Goal: Task Accomplishment & Management: Manage account settings

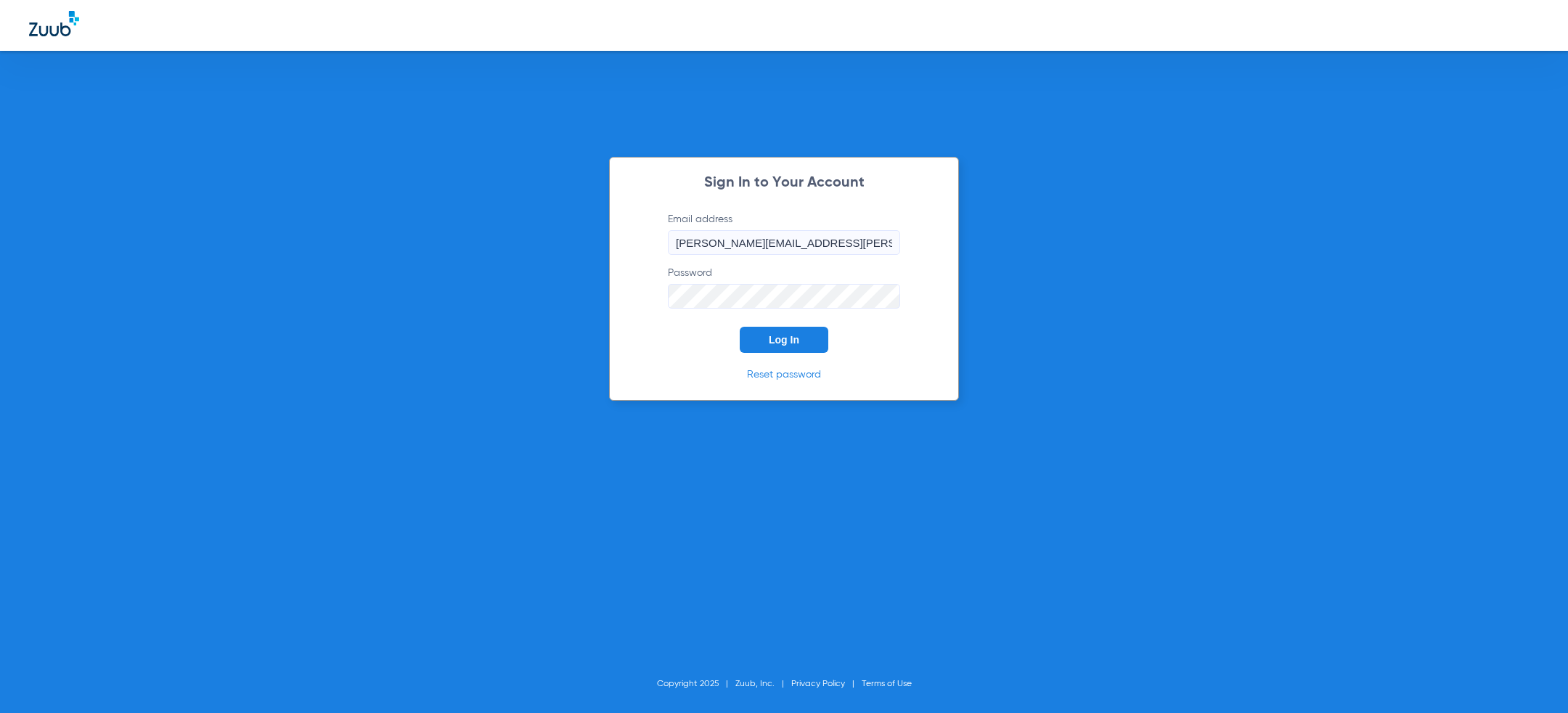
click at [683, 355] on div "Sign In to Your Account Email address jesse.knott@zuub.com Password Log In Rese…" at bounding box center [783, 278] width 350 height 244
click at [782, 346] on button "Log In" at bounding box center [784, 339] width 89 height 27
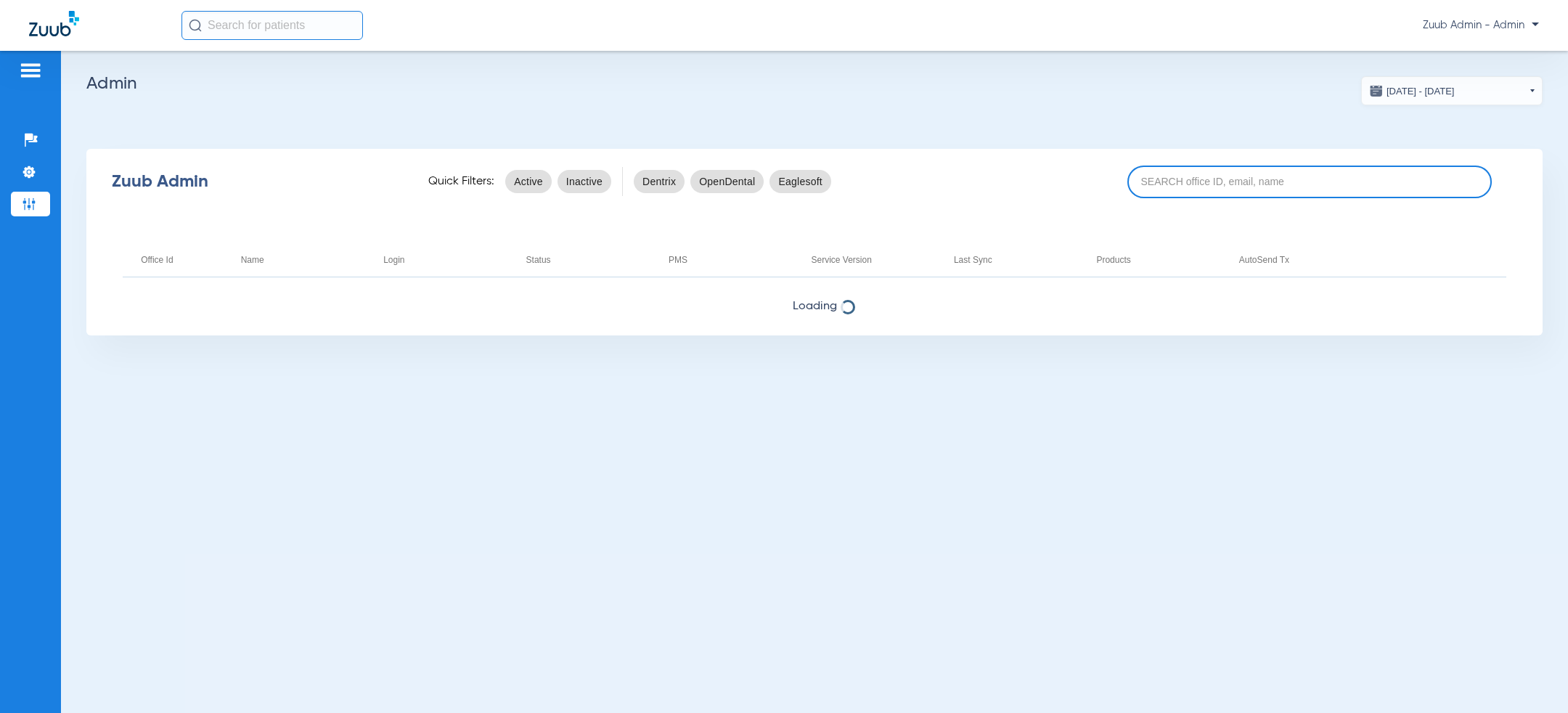
click at [1265, 182] on input at bounding box center [1310, 182] width 364 height 32
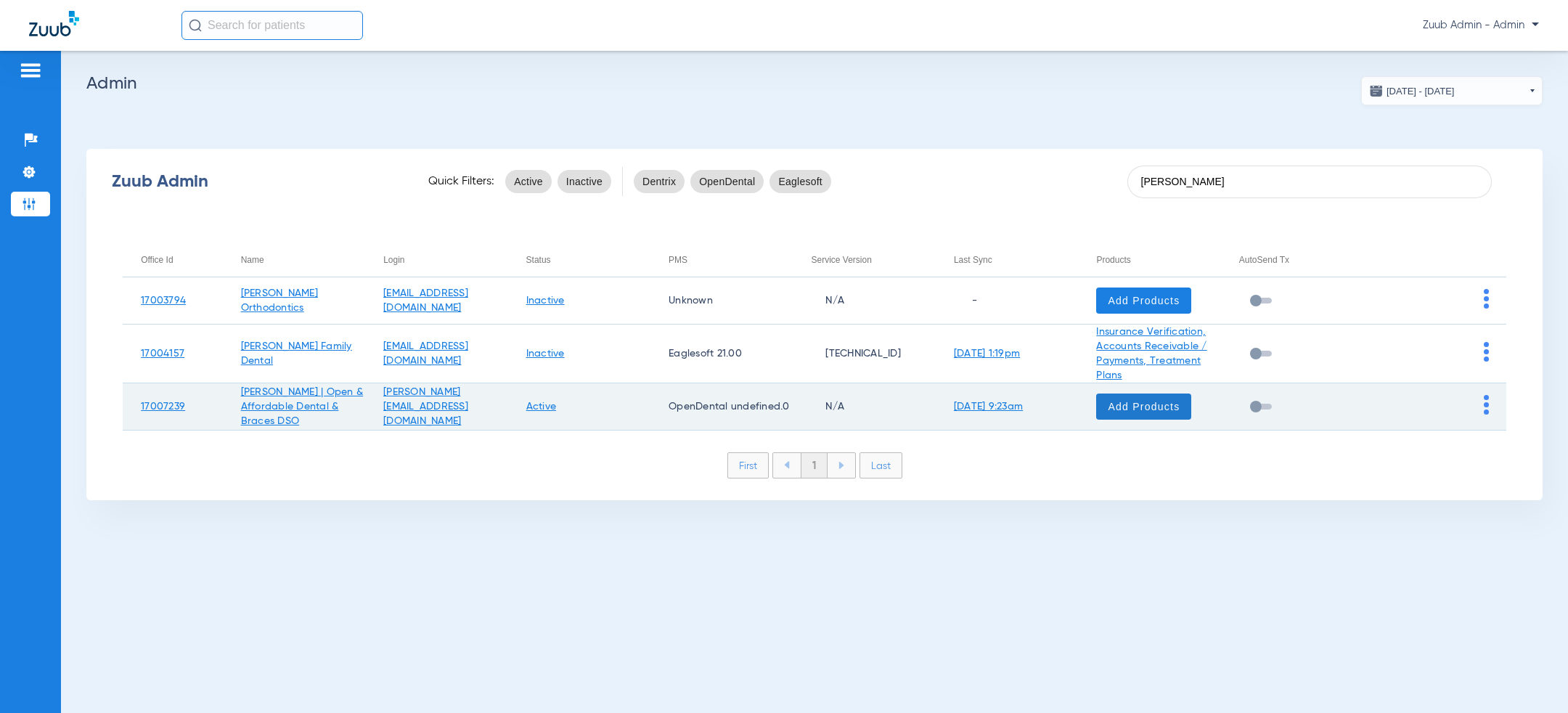
click at [1176, 397] on span at bounding box center [1143, 406] width 95 height 35
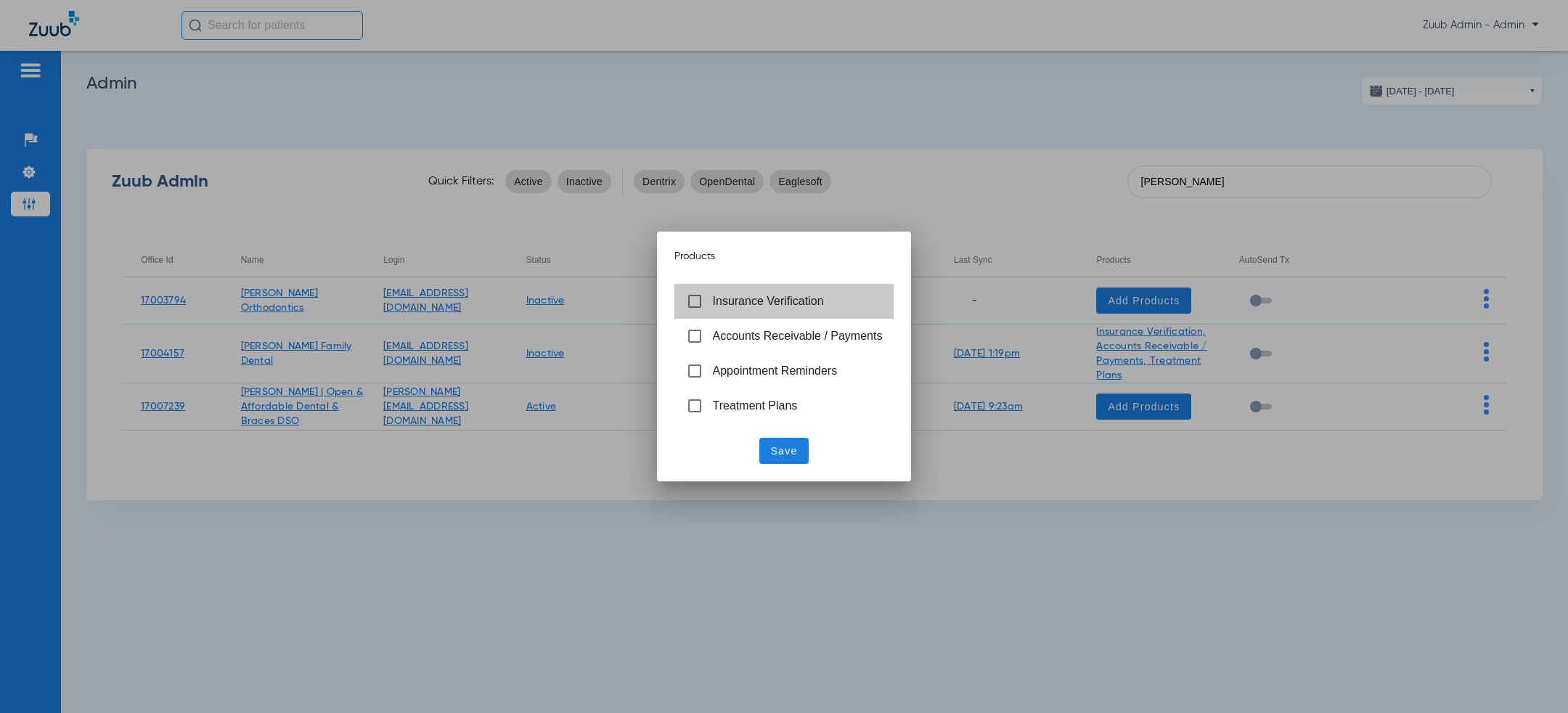
click at [768, 297] on span "Insurance Verification" at bounding box center [769, 301] width 111 height 12
click at [780, 450] on span "Save" at bounding box center [784, 451] width 27 height 15
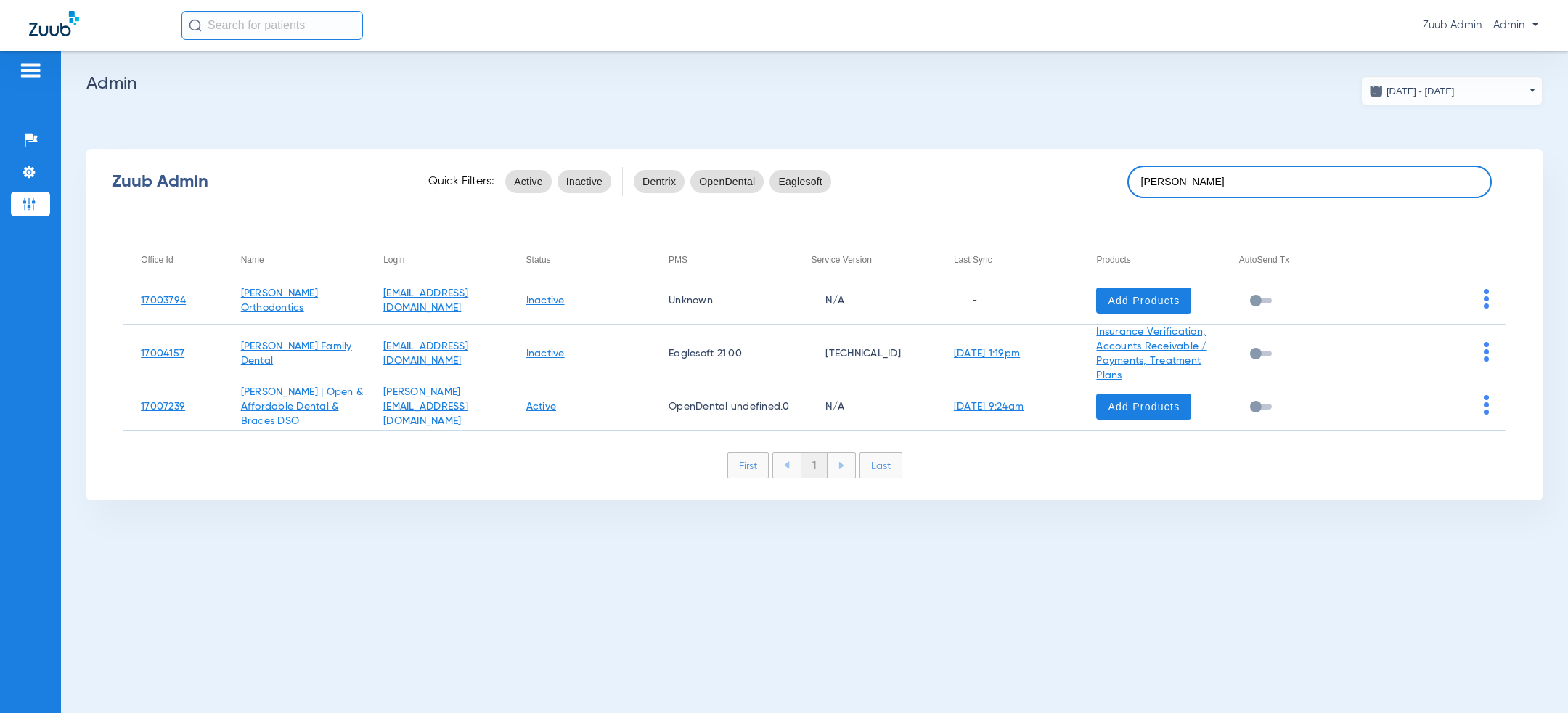
click at [1382, 166] on input "bennett" at bounding box center [1310, 182] width 364 height 32
paste input "17007239"
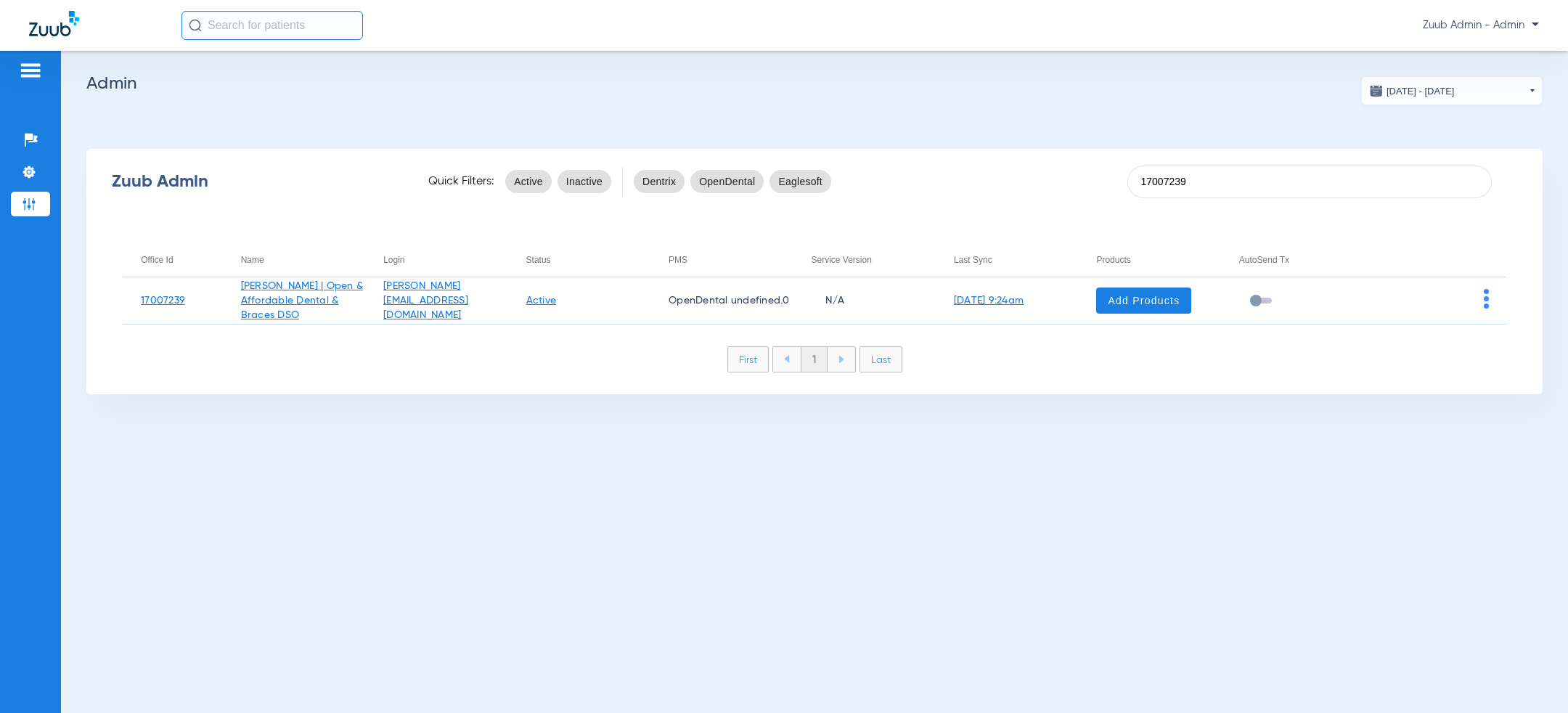
type input "17007239"
click at [1081, 88] on h2 "Admin" at bounding box center [814, 83] width 1456 height 15
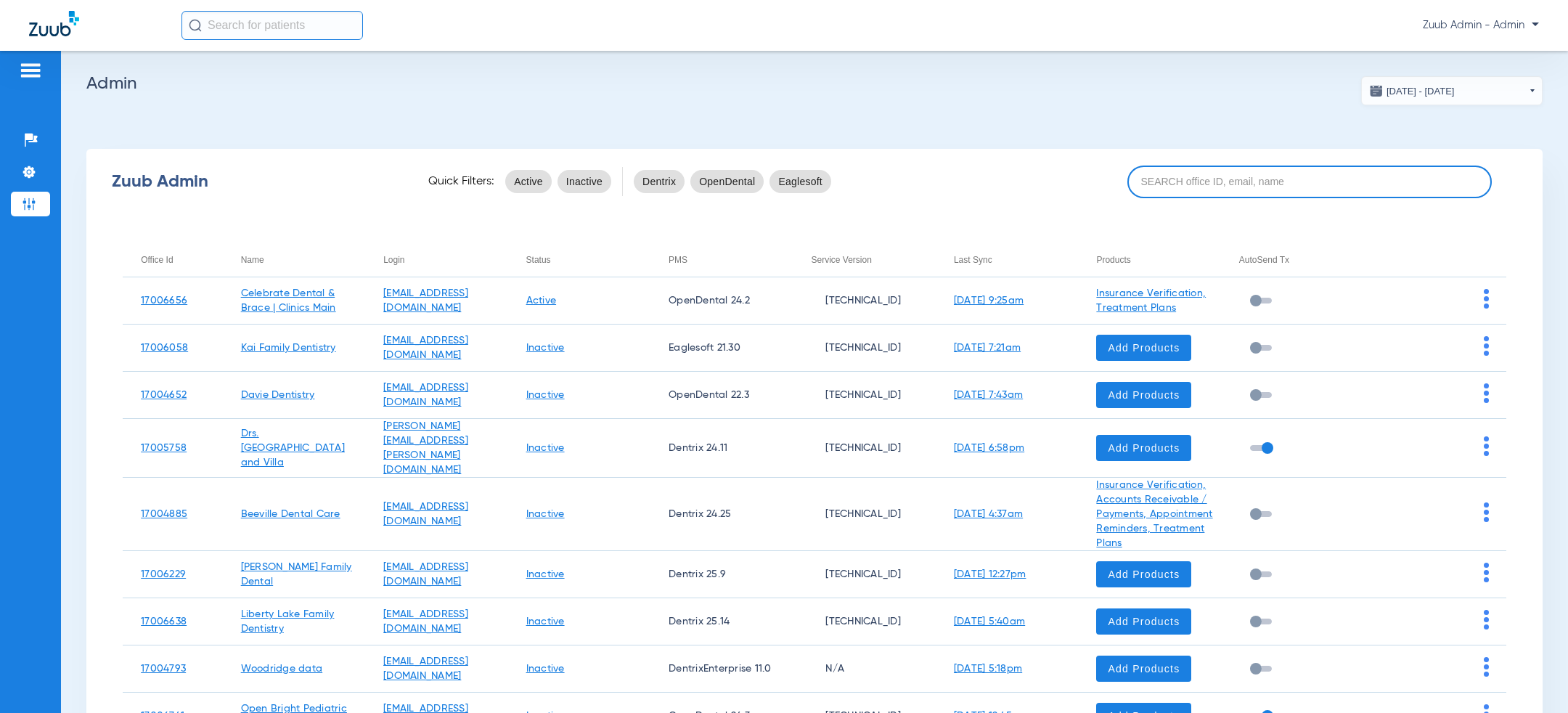
click at [1175, 178] on input at bounding box center [1310, 182] width 364 height 32
paste input "17007239"
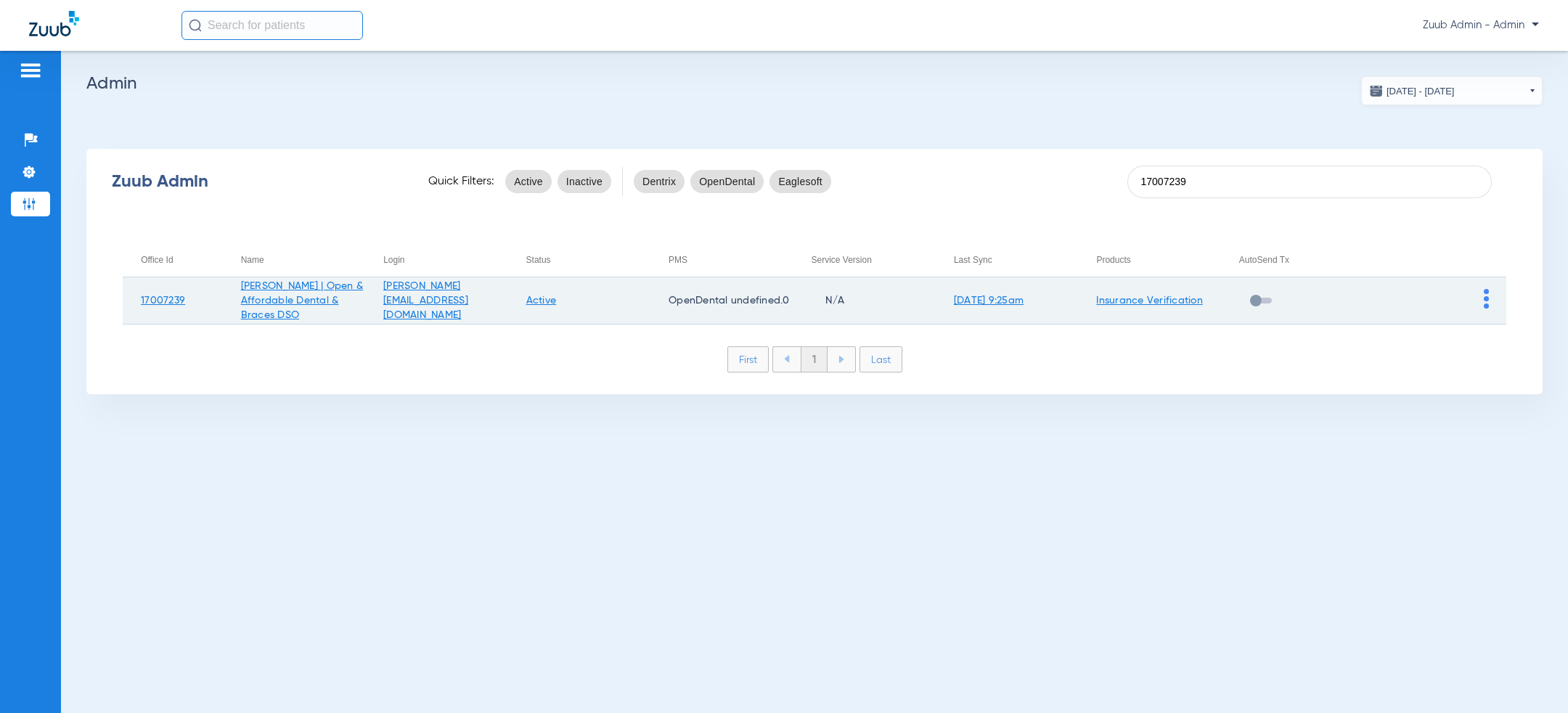
type input "17007239"
click at [1487, 298] on img at bounding box center [1486, 298] width 5 height 20
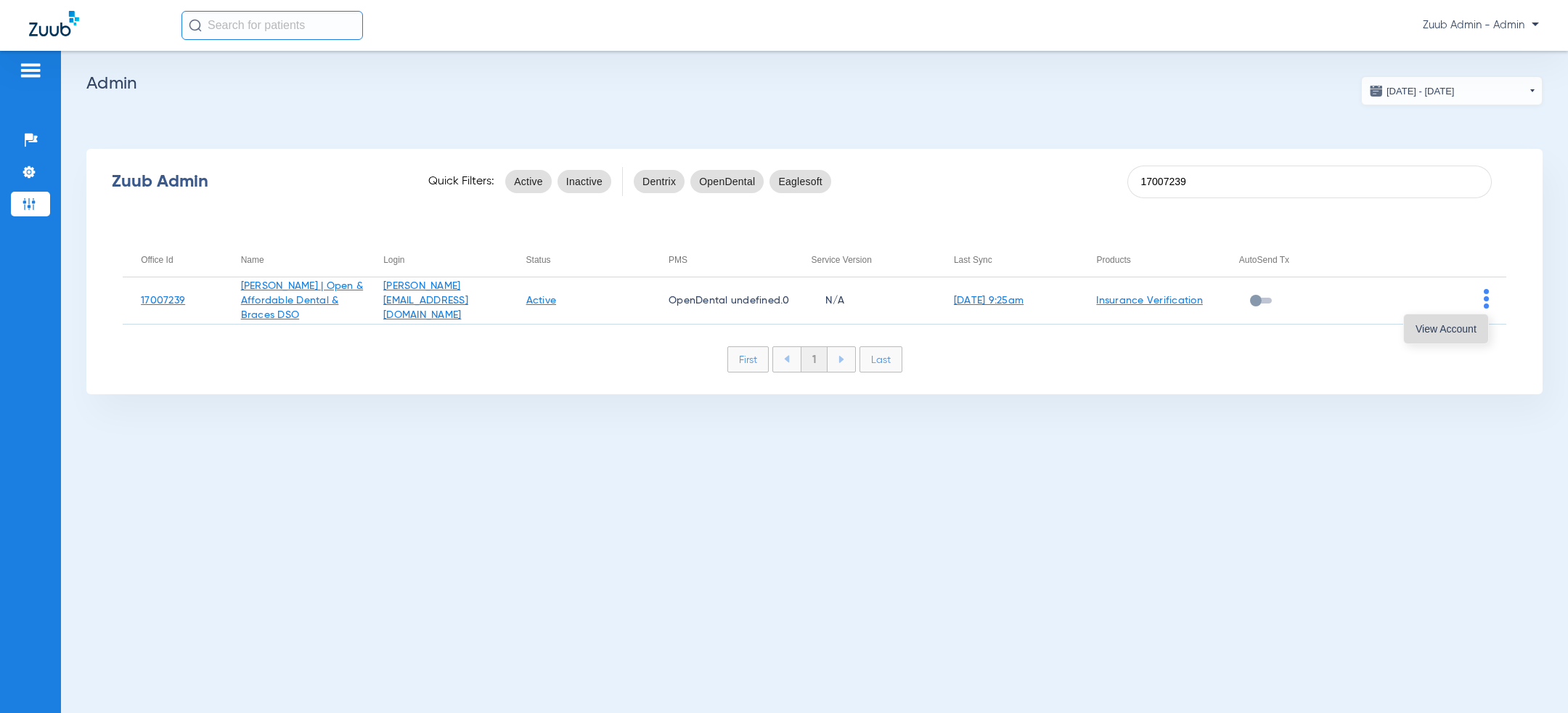
click at [1437, 334] on button "View Account" at bounding box center [1446, 329] width 84 height 29
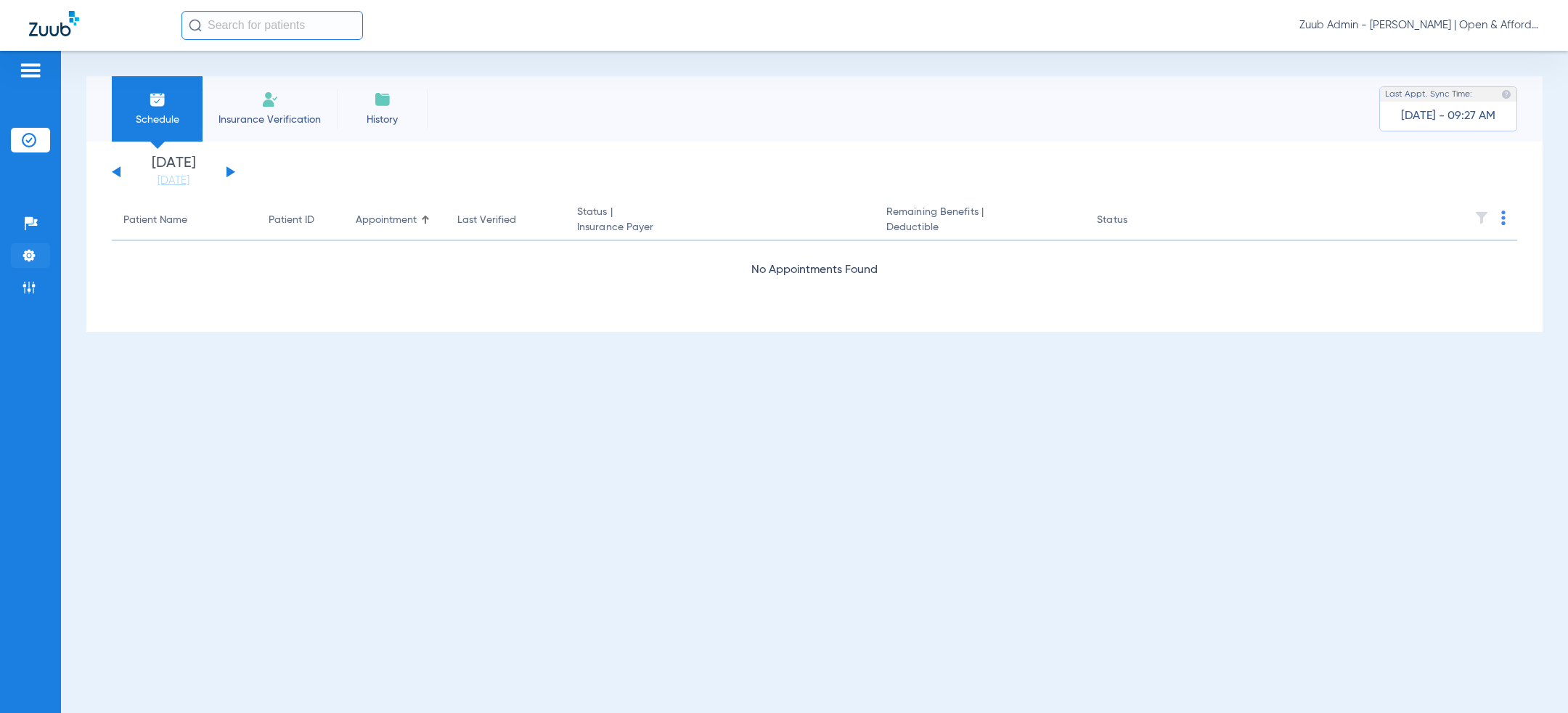
click at [29, 256] on img at bounding box center [28, 255] width 15 height 15
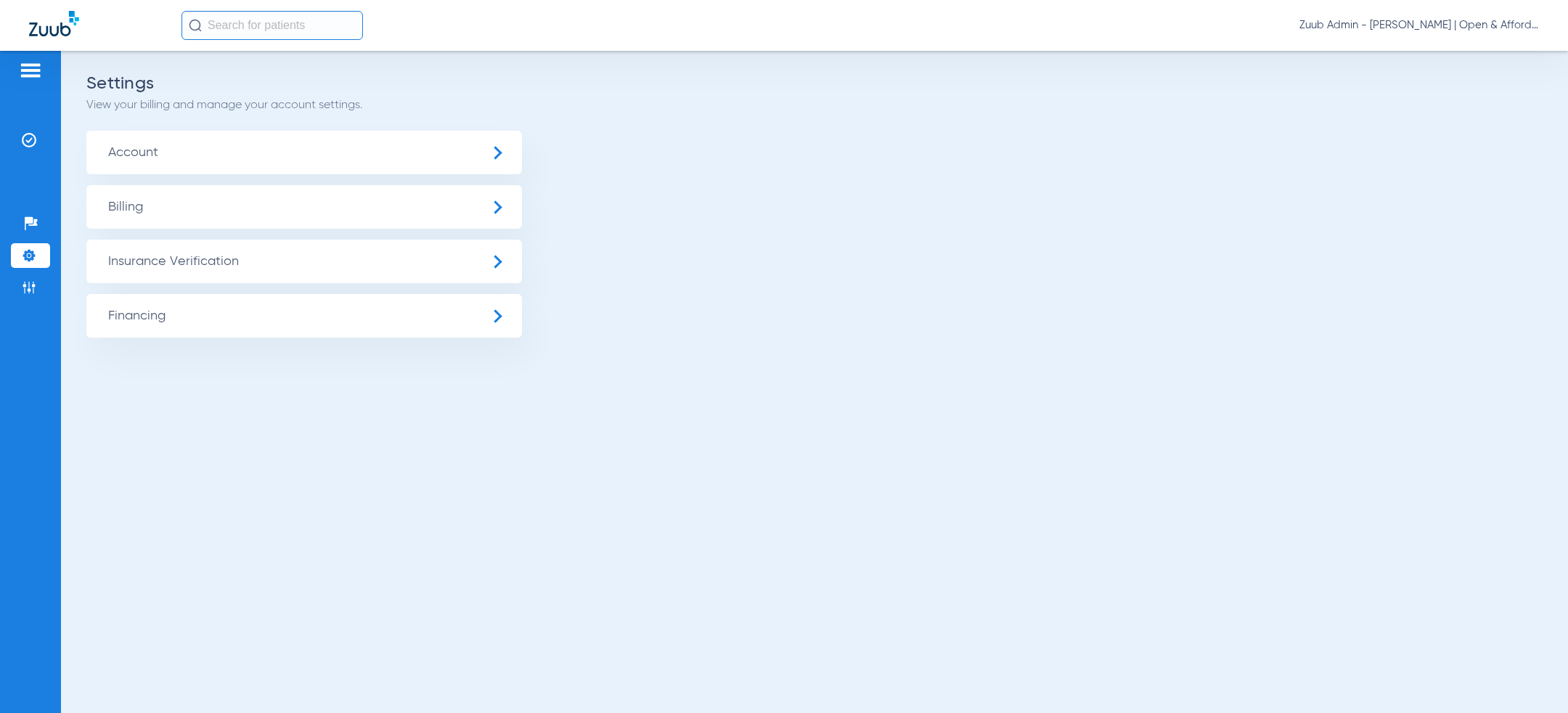
click at [250, 163] on span "Account" at bounding box center [304, 152] width 435 height 44
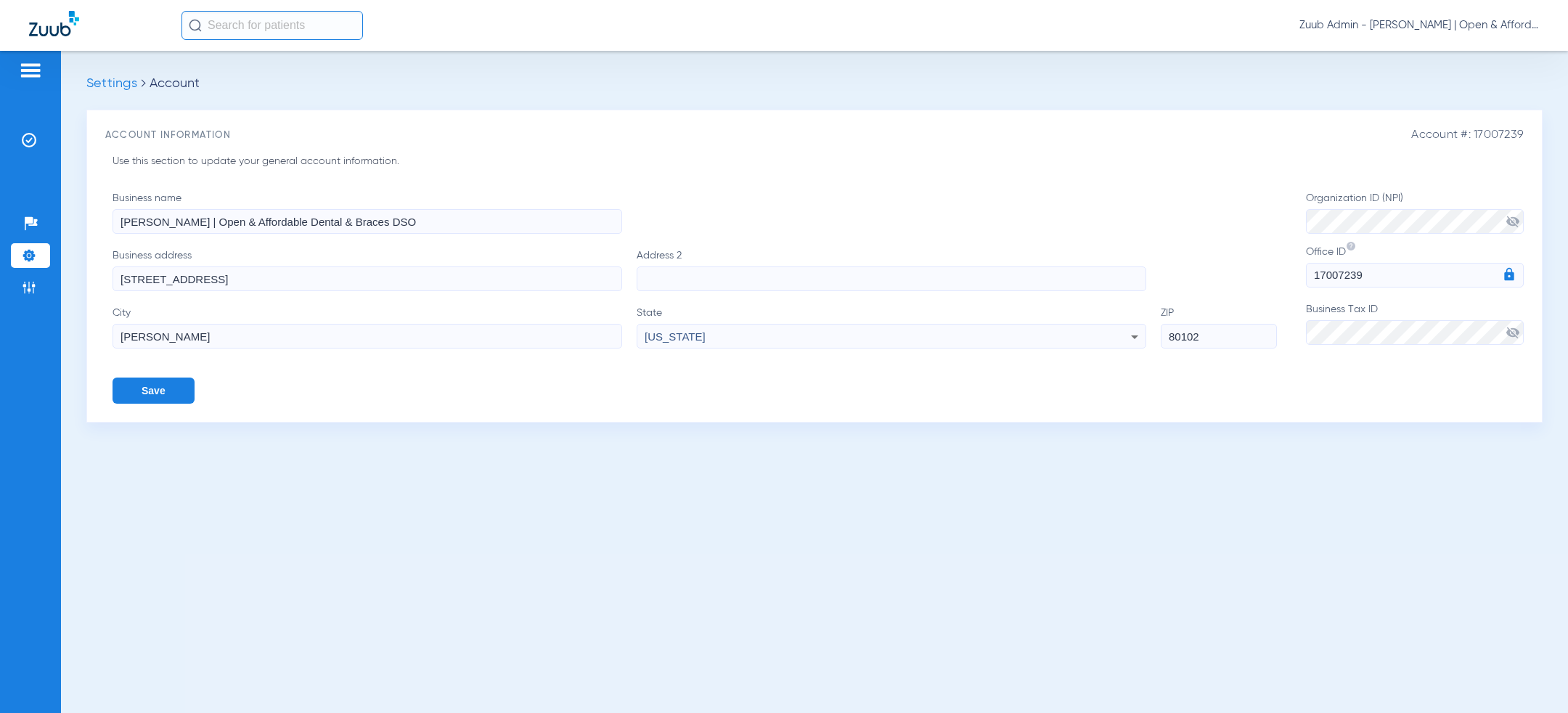
click at [1508, 330] on span "visibility_off" at bounding box center [1512, 332] width 15 height 15
click at [768, 224] on div "Business name [PERSON_NAME] | Open & Affordable Dental & Braces DSO" at bounding box center [695, 212] width 1164 height 43
click at [147, 386] on button "Save" at bounding box center [154, 391] width 82 height 27
click at [19, 250] on li "Settings" at bounding box center [31, 255] width 39 height 25
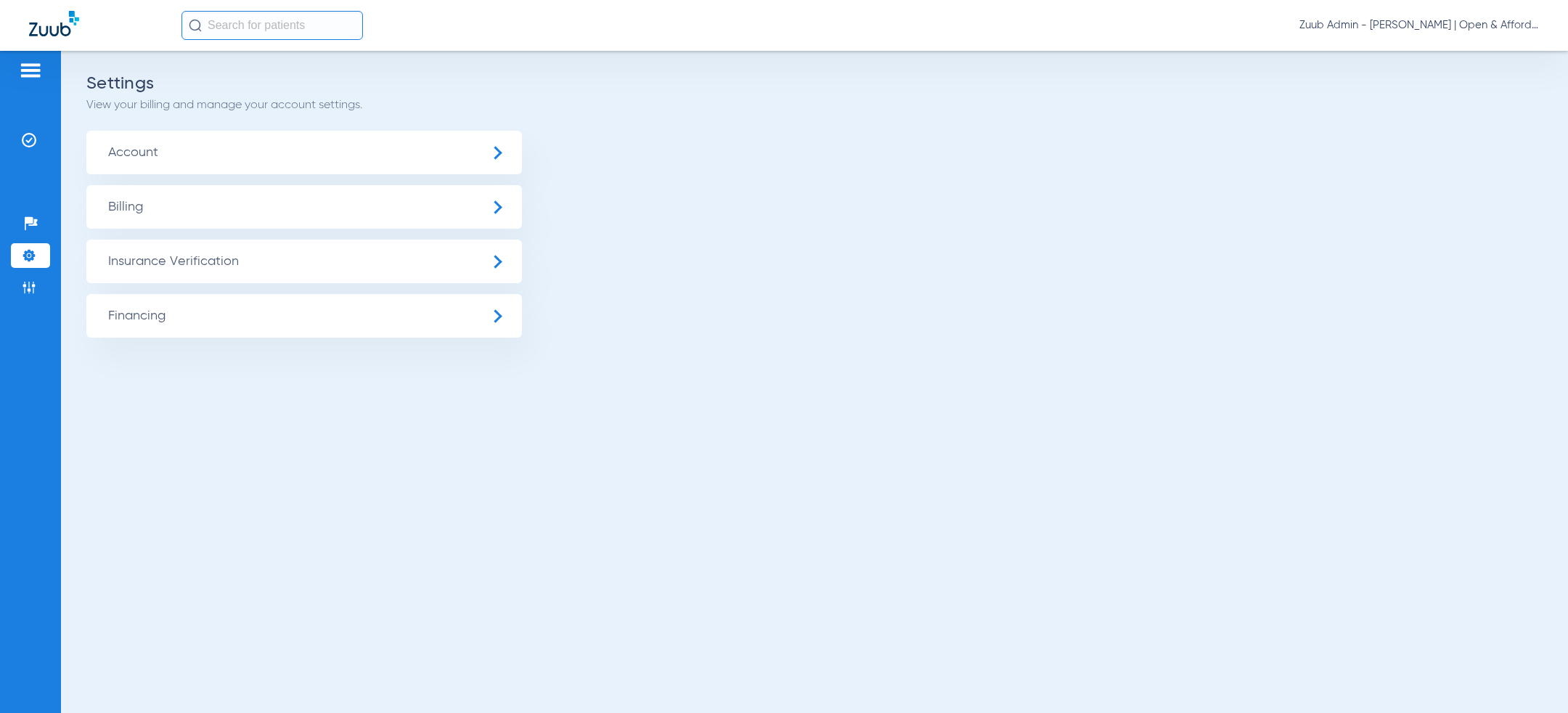
click at [186, 253] on span "Insurance Verification" at bounding box center [304, 261] width 435 height 44
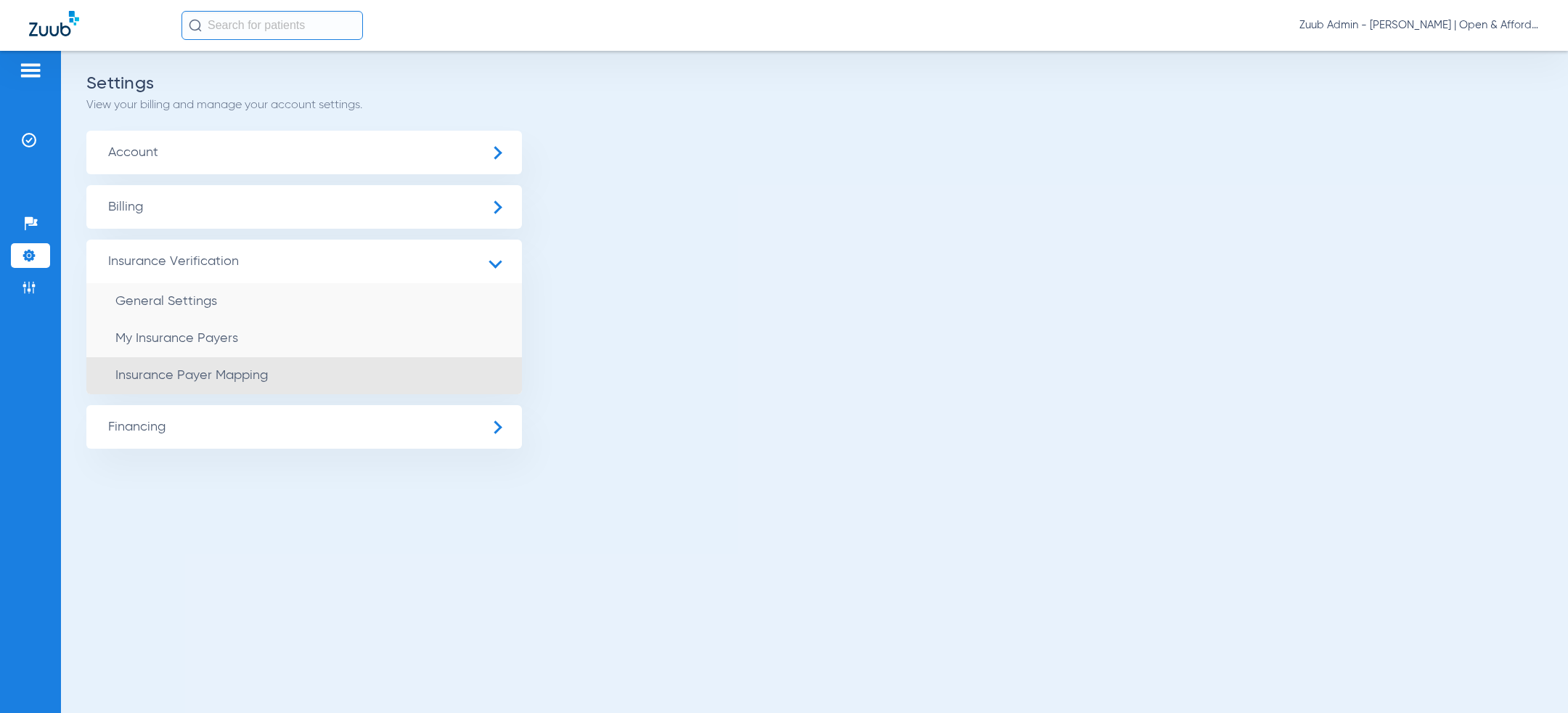
click at [235, 372] on span "Insurance Payer Mapping" at bounding box center [192, 374] width 152 height 13
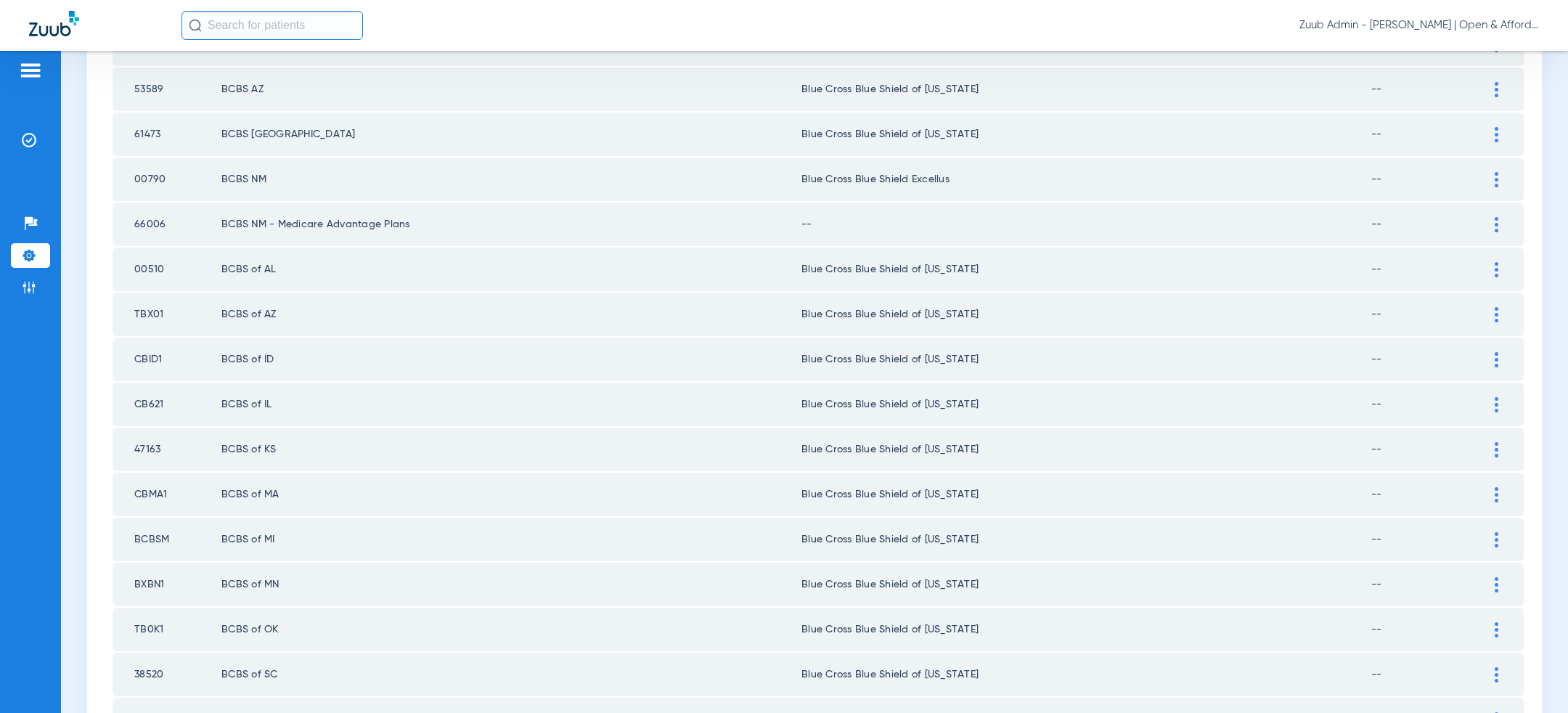
scroll to position [1891, 0]
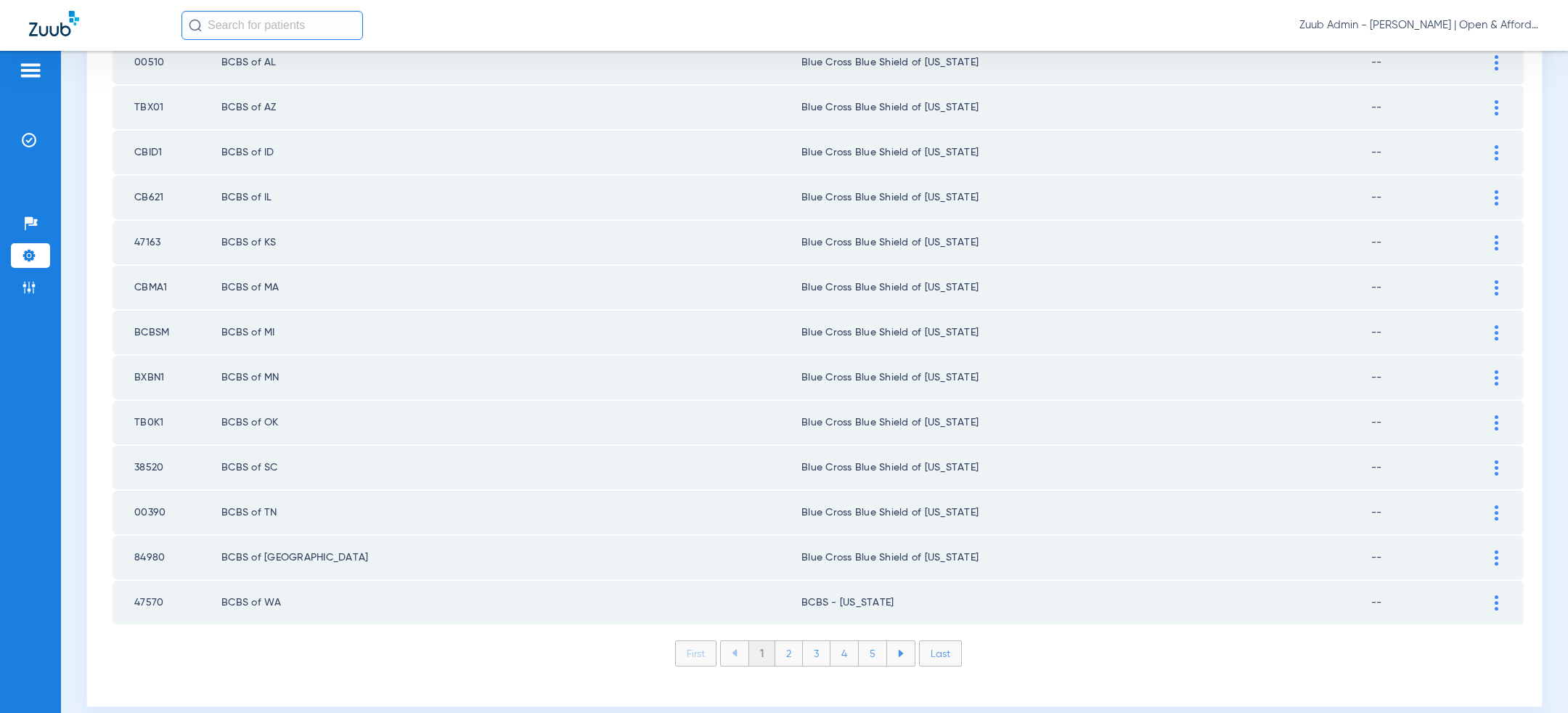
click at [939, 640] on li "Last" at bounding box center [940, 653] width 43 height 27
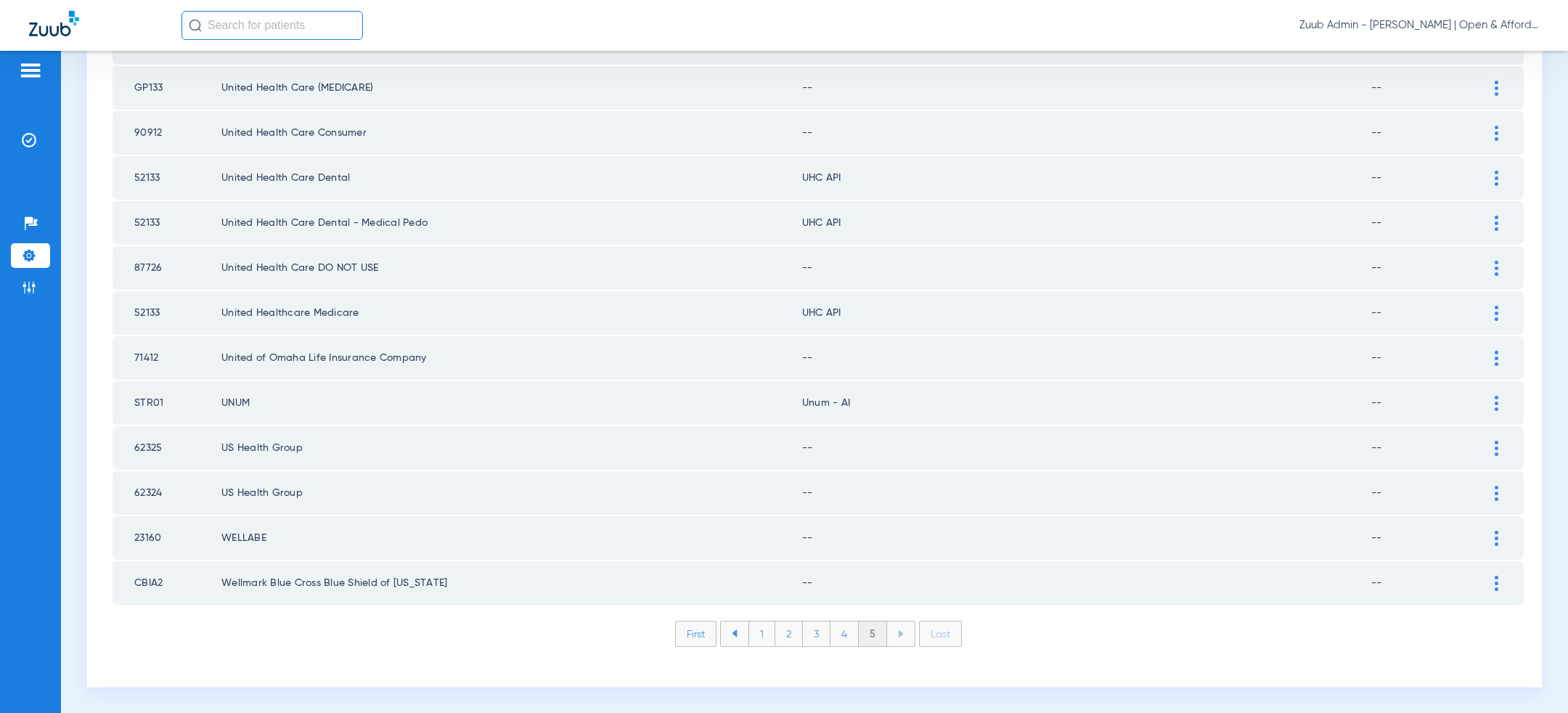
scroll to position [1758, 0]
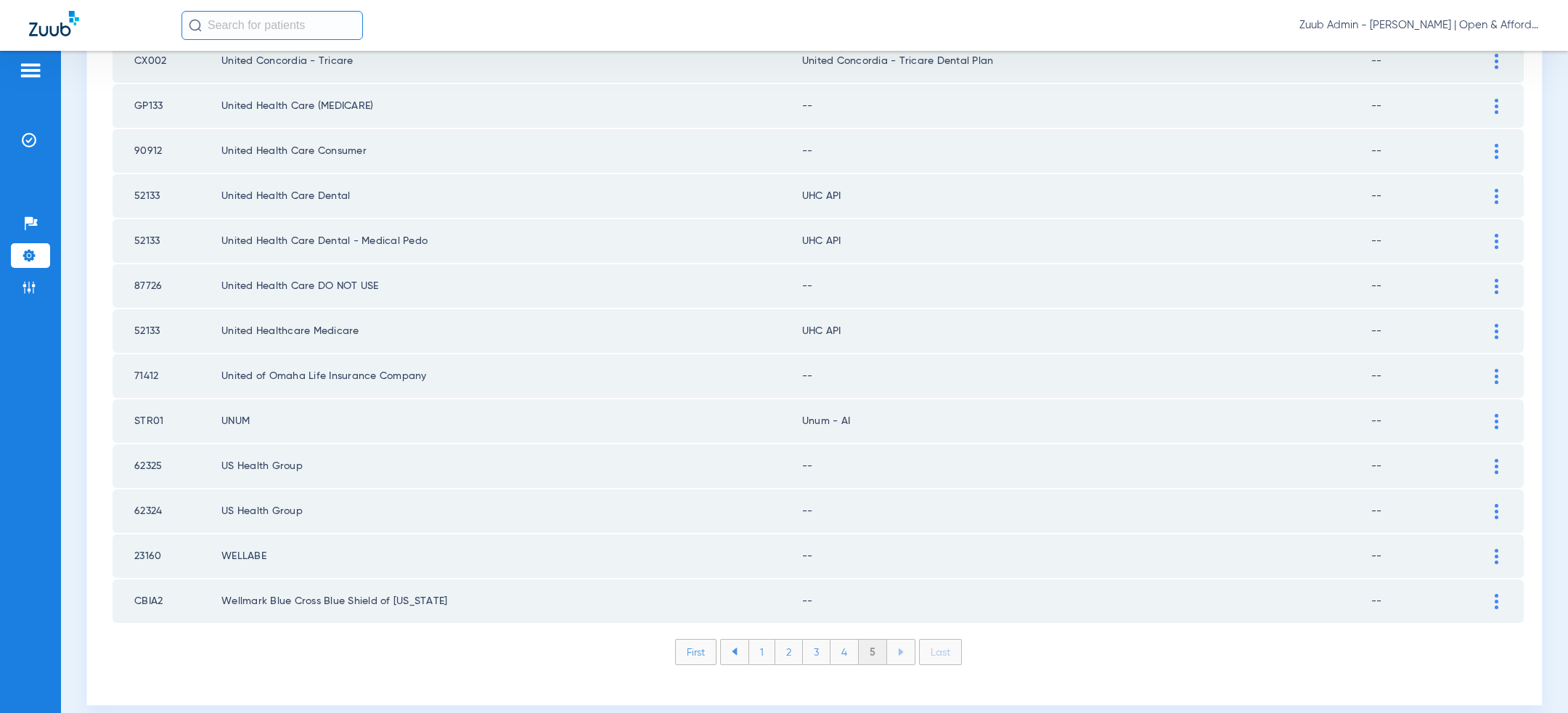
click at [695, 639] on li "First" at bounding box center [696, 651] width 41 height 27
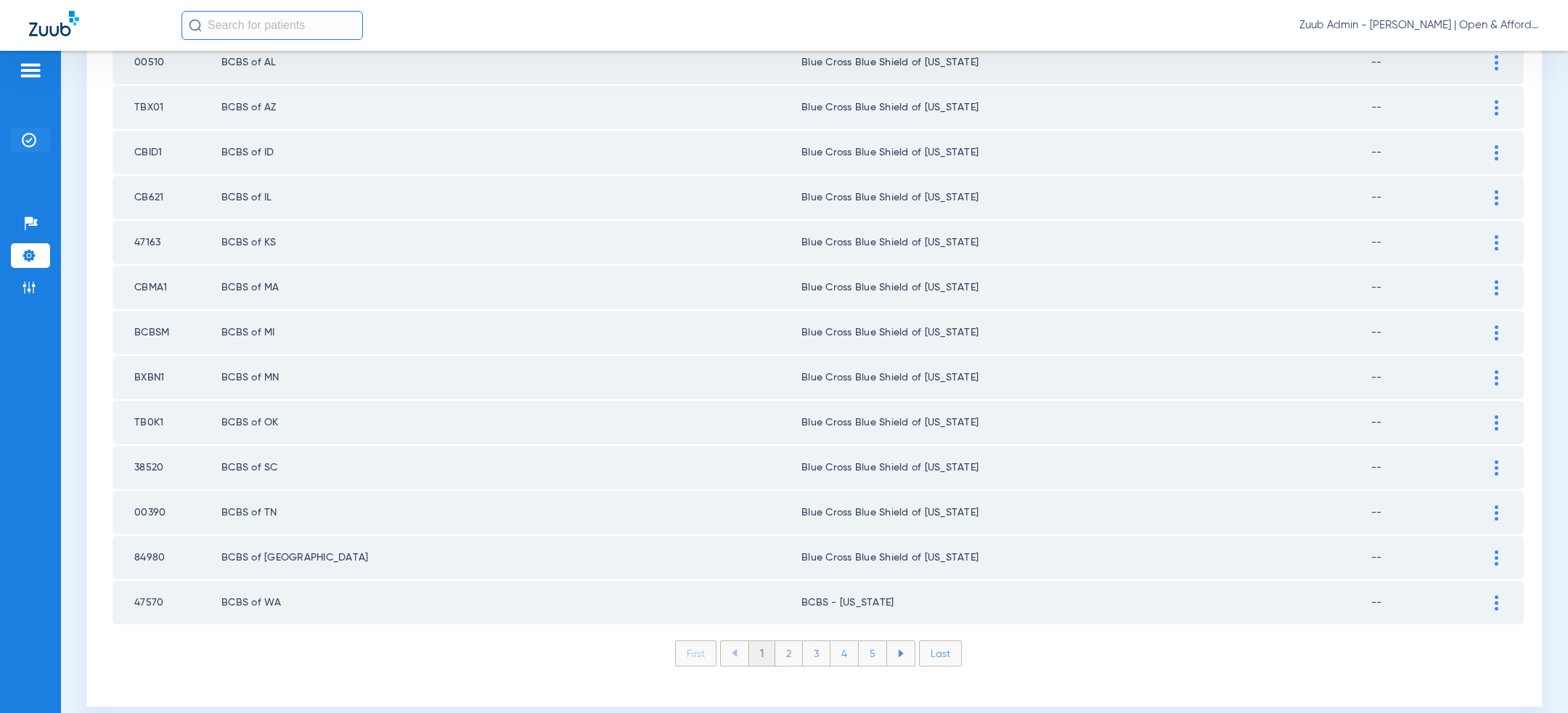
click at [36, 144] on li "Insurance Verification" at bounding box center [31, 139] width 39 height 25
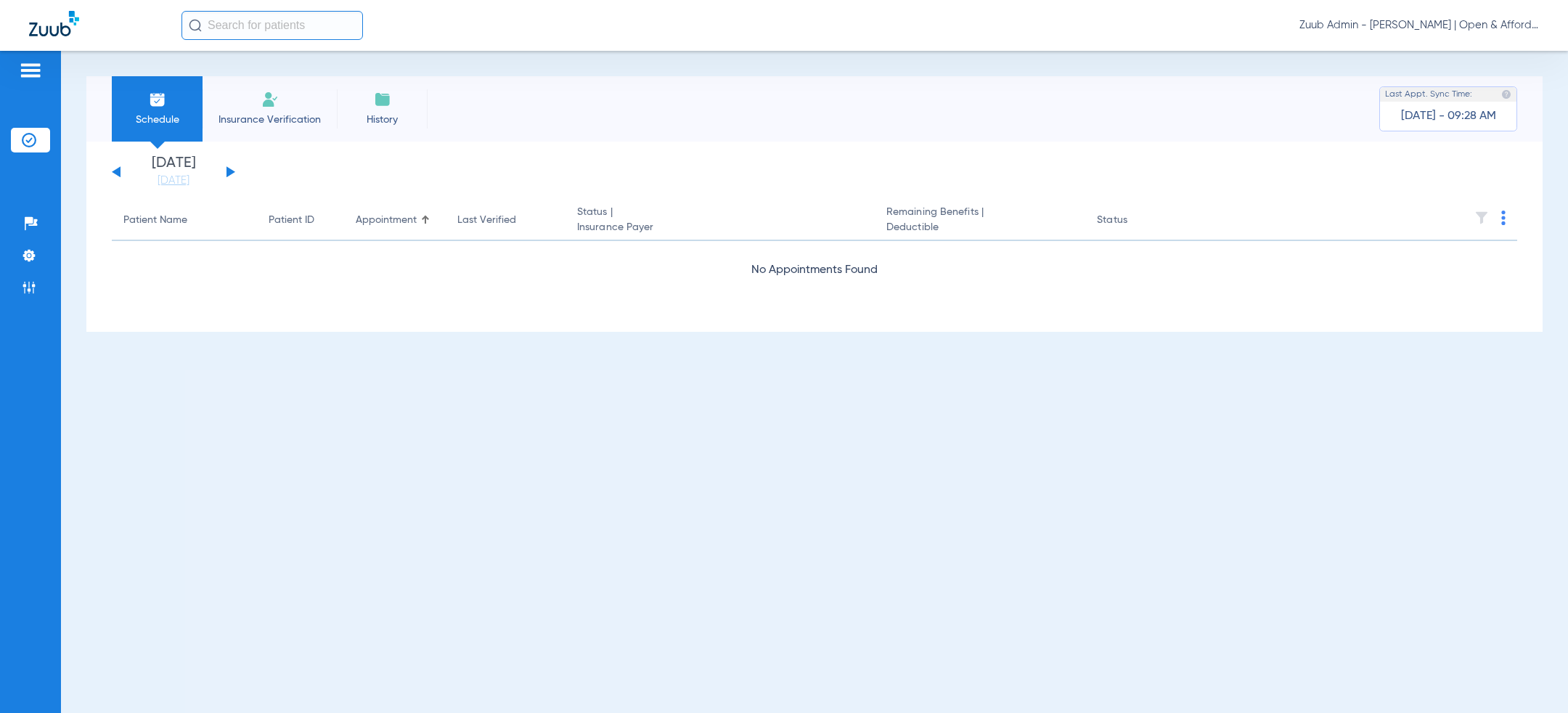
click at [227, 171] on button at bounding box center [231, 171] width 9 height 11
click at [1430, 28] on span "Zuub Admin - [PERSON_NAME] | Open & Affordable Dental & Braces DSO" at bounding box center [1419, 25] width 239 height 15
click at [1487, 51] on span "Log out" at bounding box center [1497, 51] width 56 height 10
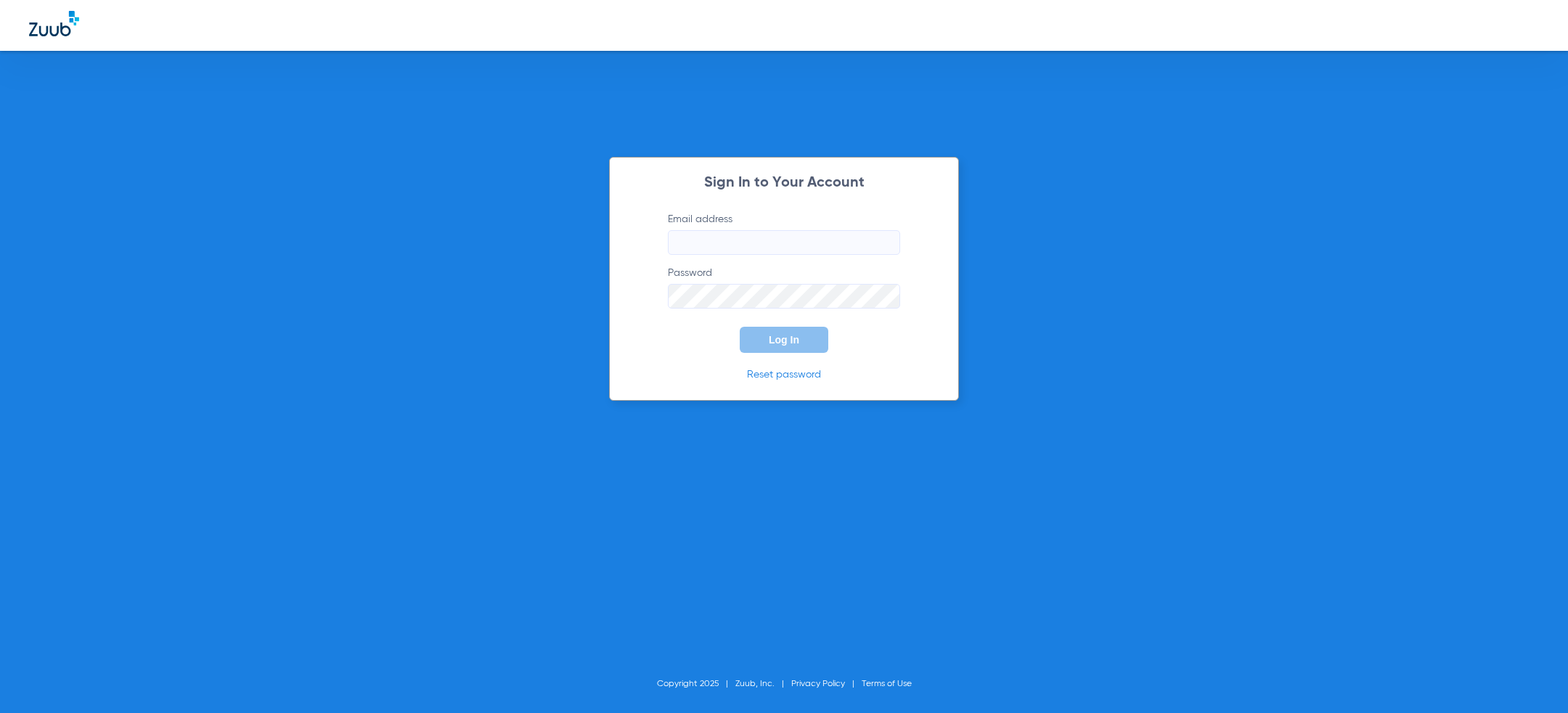
type input "[PERSON_NAME][EMAIL_ADDRESS][PERSON_NAME][DOMAIN_NAME]"
click at [661, 328] on form "Email address [PERSON_NAME][EMAIL_ADDRESS][PERSON_NAME][DOMAIN_NAME] Password L…" at bounding box center [784, 282] width 276 height 141
click at [757, 330] on button "Log In" at bounding box center [784, 339] width 89 height 27
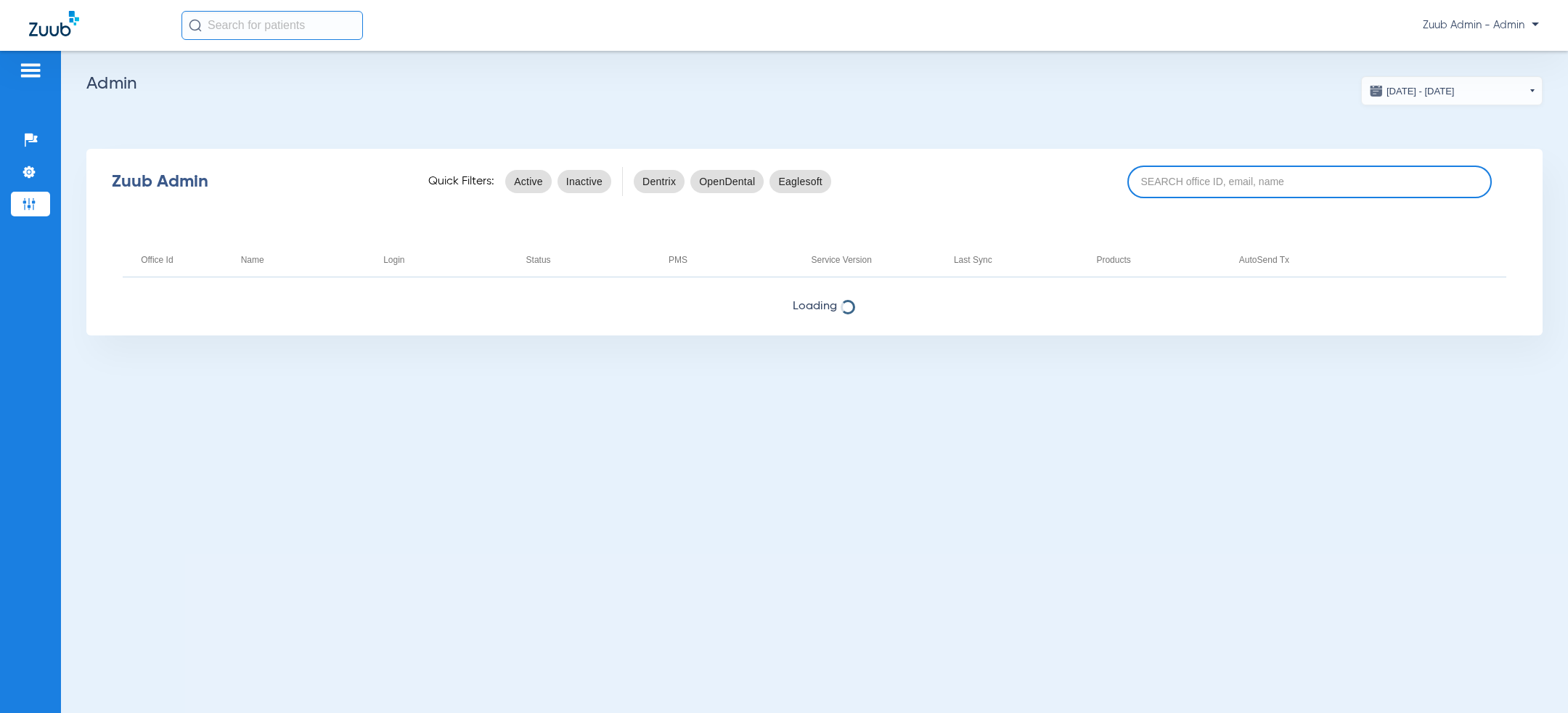
click at [1190, 168] on input at bounding box center [1310, 182] width 364 height 32
paste input "17007242"
type input "17007242"
click at [1214, 179] on input "17007242" at bounding box center [1310, 182] width 364 height 32
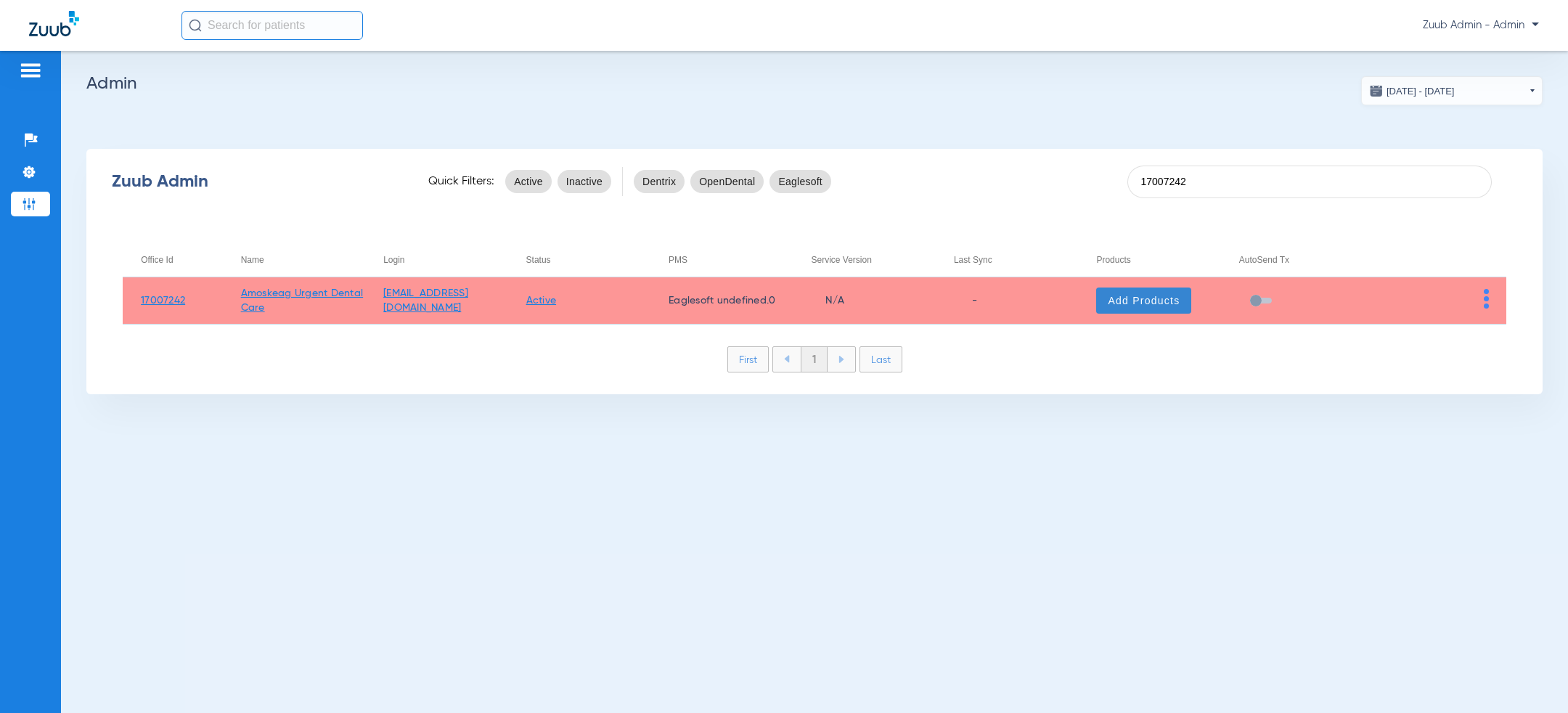
click at [1148, 296] on span "Add Products" at bounding box center [1144, 300] width 72 height 15
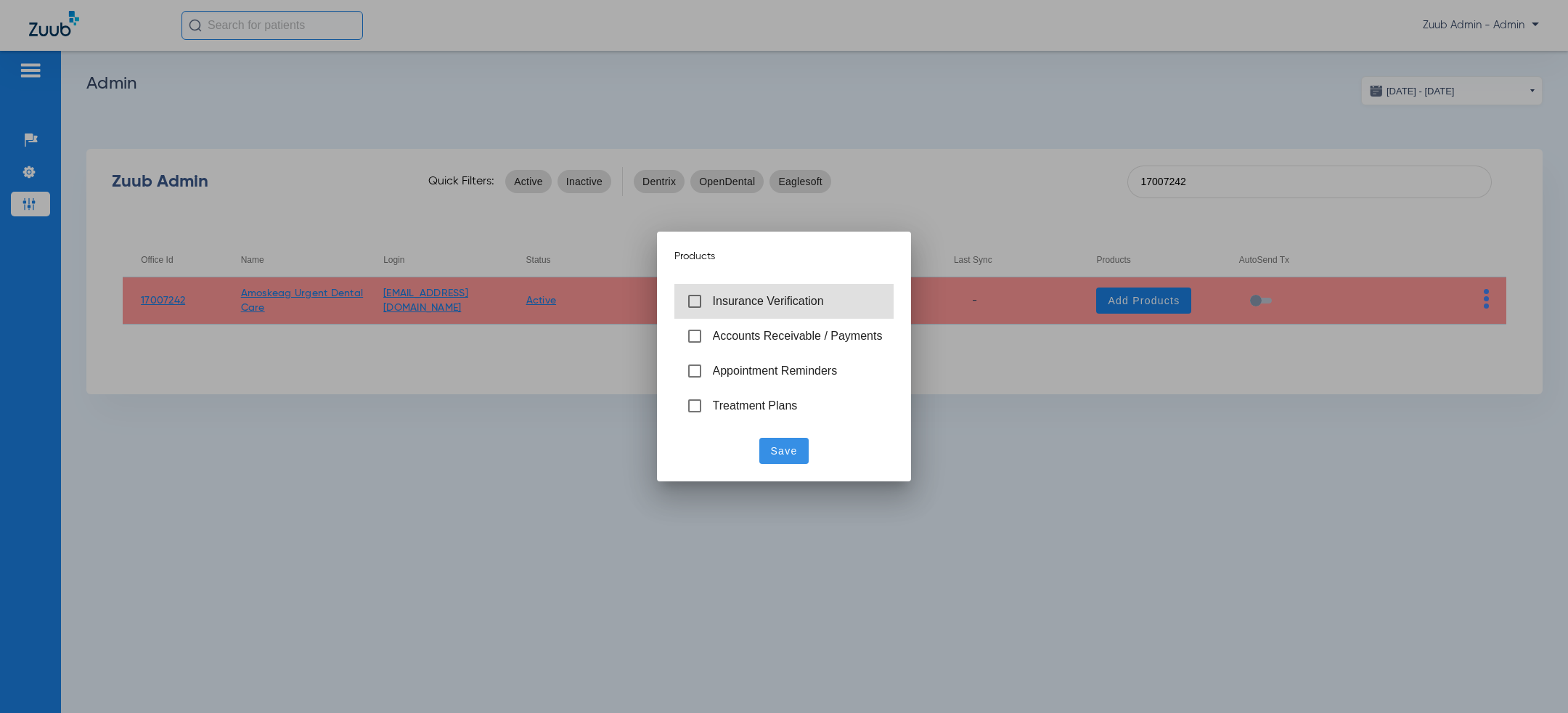
click at [716, 294] on span "Insurance Verification" at bounding box center [798, 302] width 170 height 15
click at [787, 460] on span at bounding box center [784, 451] width 50 height 35
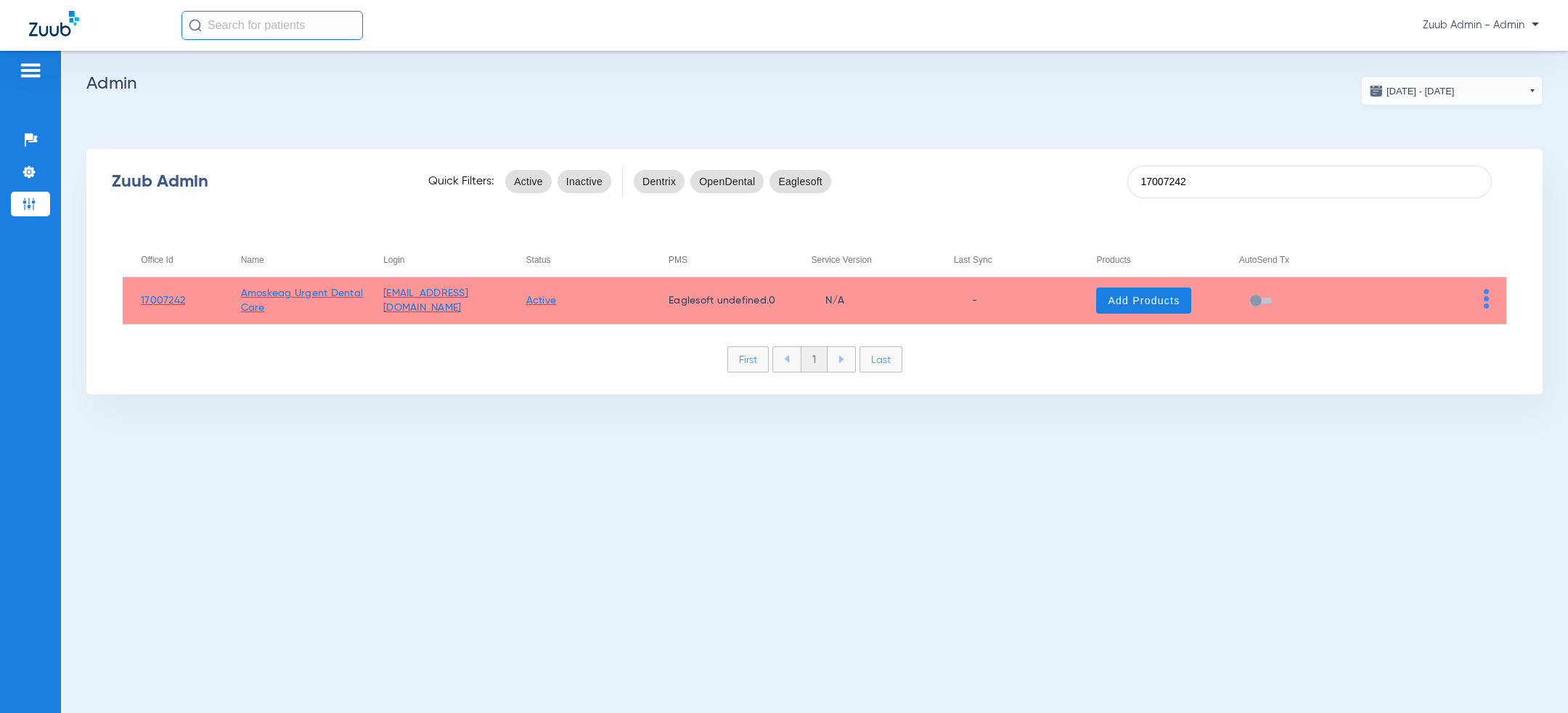
drag, startPoint x: 292, startPoint y: 310, endPoint x: 248, endPoint y: 305, distance: 44.3
click at [248, 305] on td "Amoskeag Urgent Dental Care" at bounding box center [294, 300] width 142 height 47
click at [282, 305] on td "Amoskeag Urgent Dental Care" at bounding box center [294, 300] width 142 height 47
drag, startPoint x: 292, startPoint y: 305, endPoint x: 240, endPoint y: 293, distance: 53.4
click at [240, 293] on td "Amoskeag Urgent Dental Care" at bounding box center [294, 300] width 142 height 47
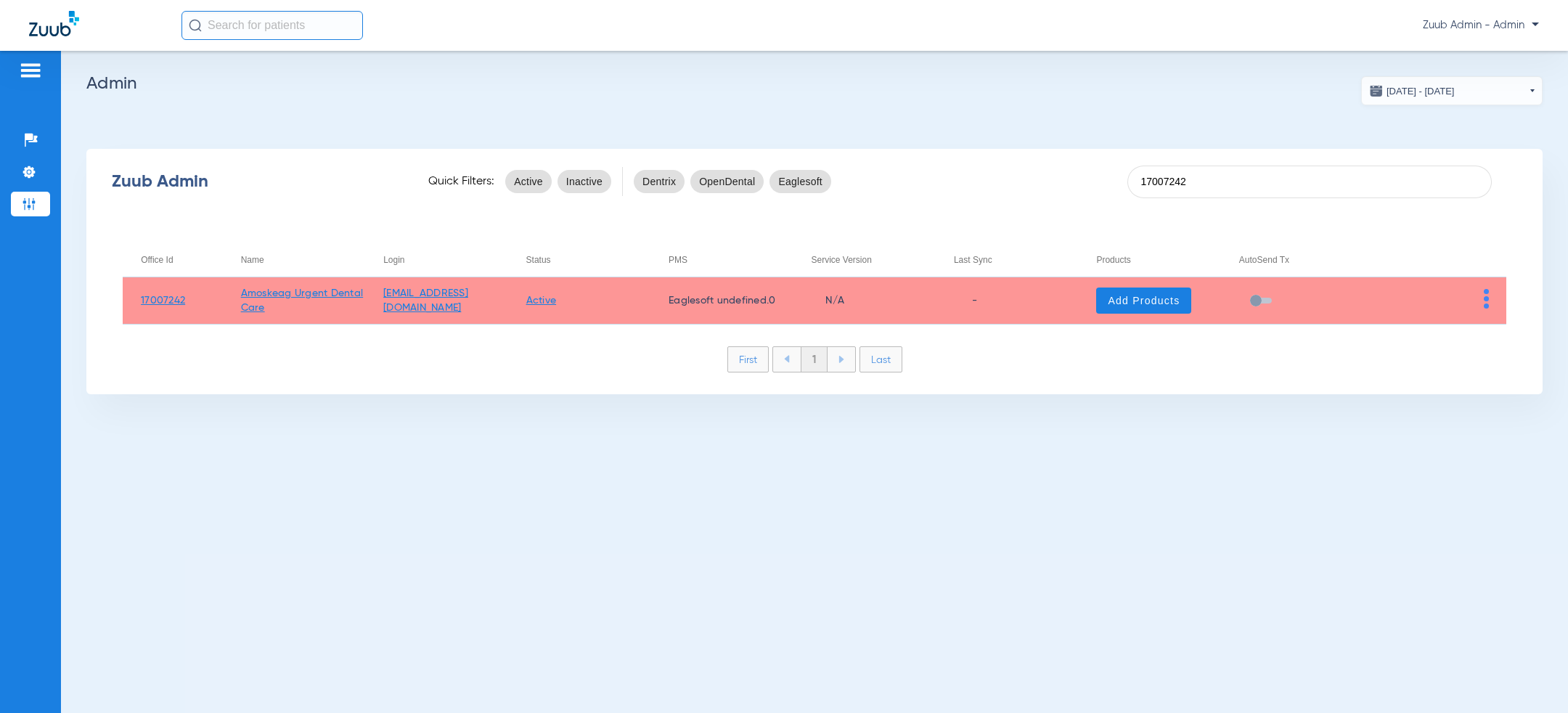
copy link "Amoskeag Urgent Dental Care"
click at [1212, 176] on input "17007242" at bounding box center [1310, 182] width 364 height 32
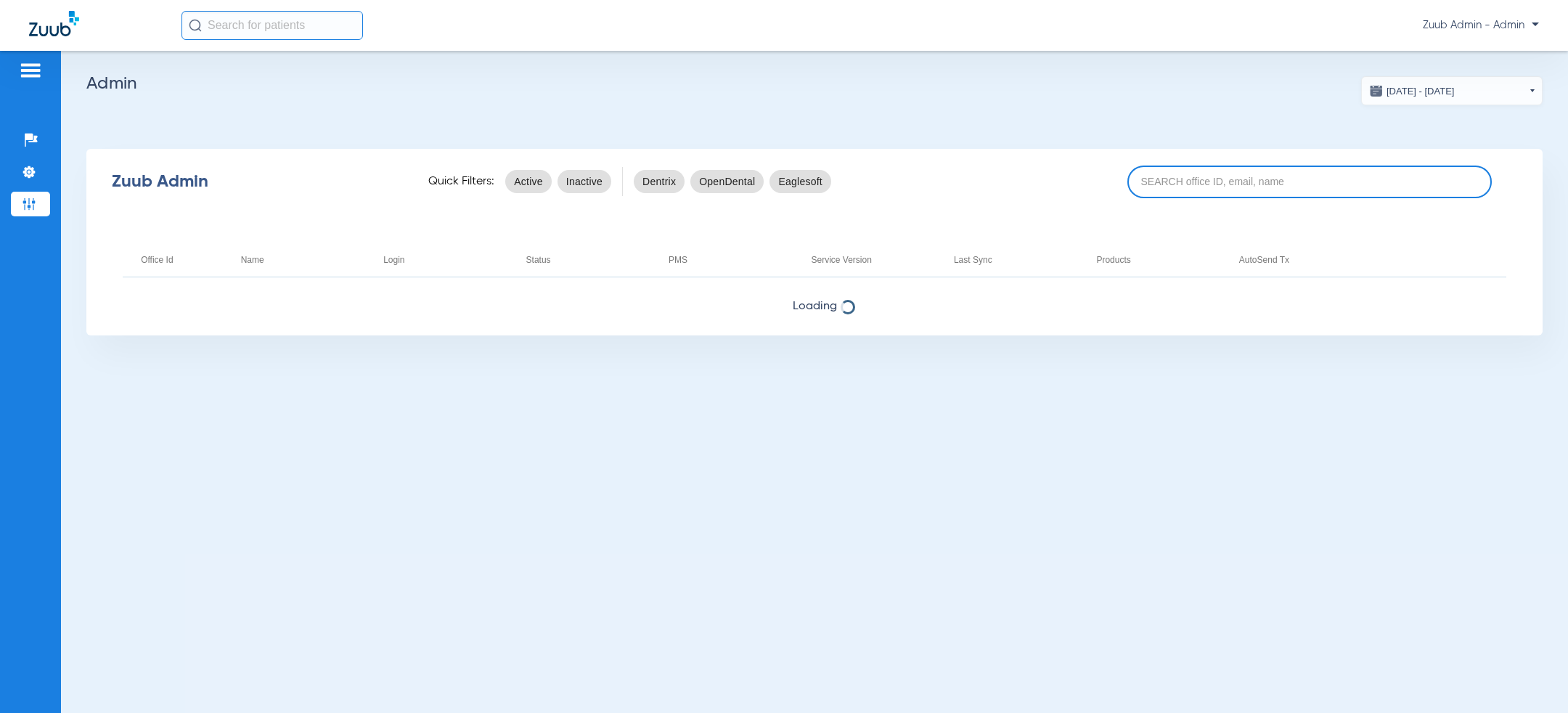
click at [1279, 171] on input at bounding box center [1310, 182] width 364 height 32
paste input "17007242"
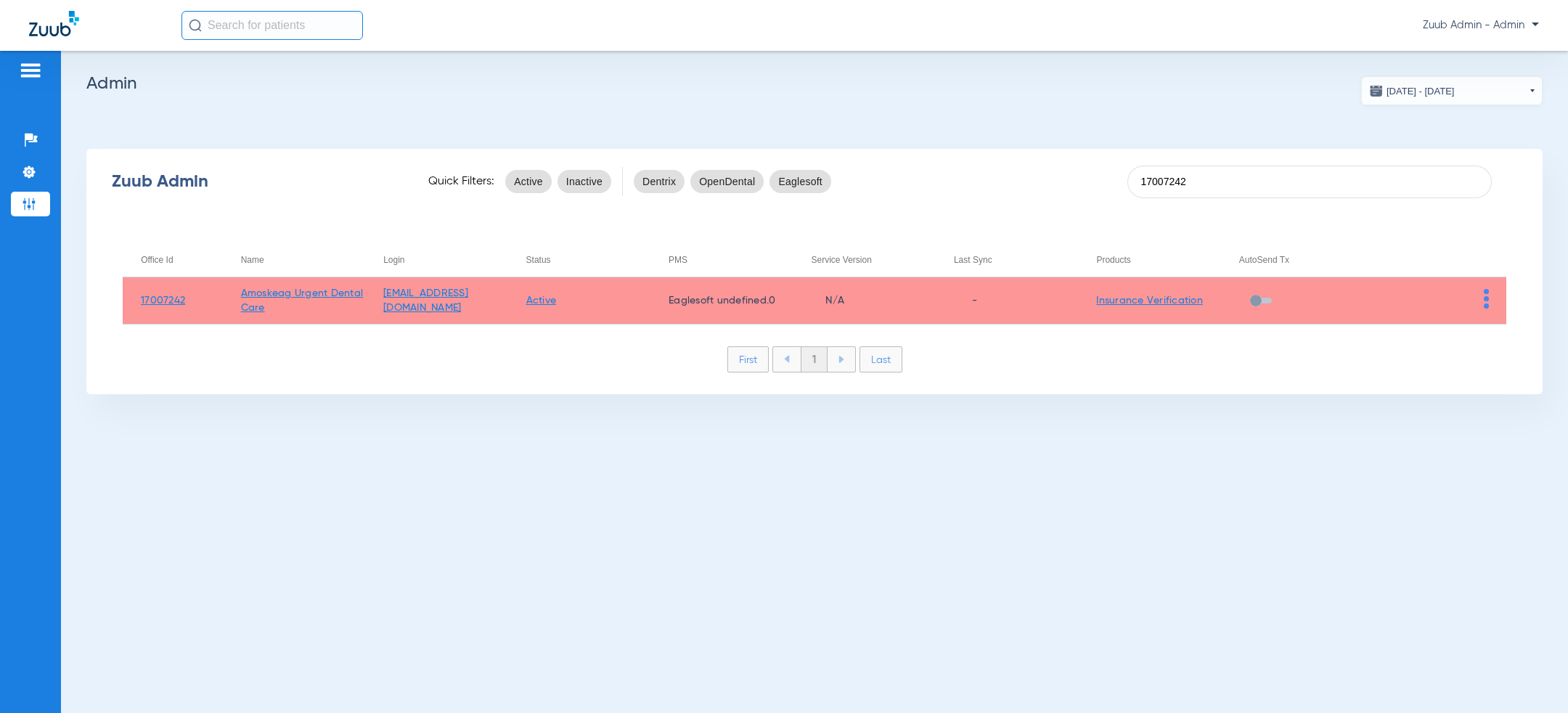
click at [1002, 199] on div "Zuub Admin Quick Filters: Active Inactive Dentrix OpenDental Eaglesoft 17007242" at bounding box center [814, 181] width 1456 height 58
click at [983, 85] on h2 "Admin" at bounding box center [814, 83] width 1456 height 15
click at [1219, 185] on input "17007242" at bounding box center [1310, 182] width 364 height 32
paste input "1"
click at [1133, 301] on span "Add Products" at bounding box center [1144, 300] width 72 height 15
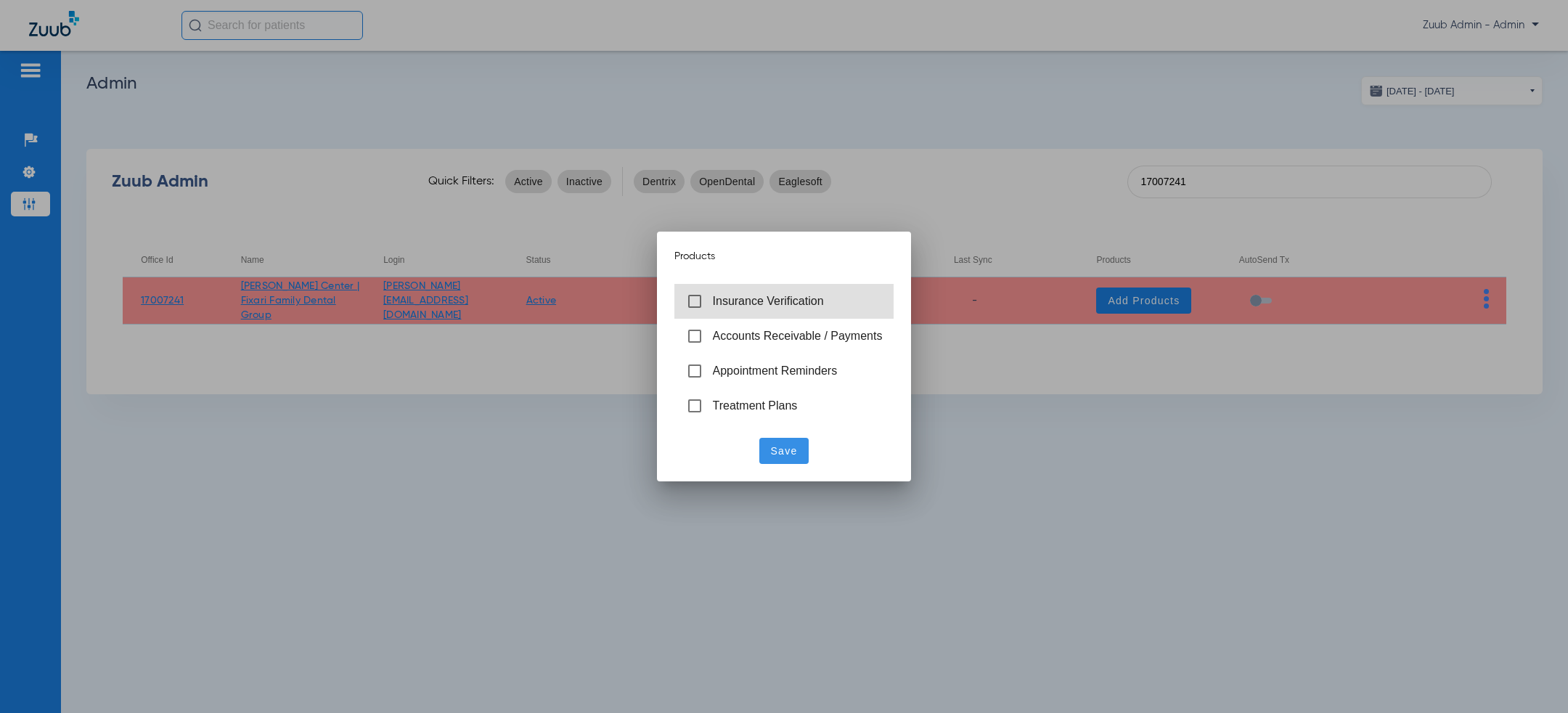
click at [752, 301] on span "Insurance Verification" at bounding box center [769, 301] width 111 height 12
click at [789, 453] on span "Save" at bounding box center [784, 451] width 27 height 15
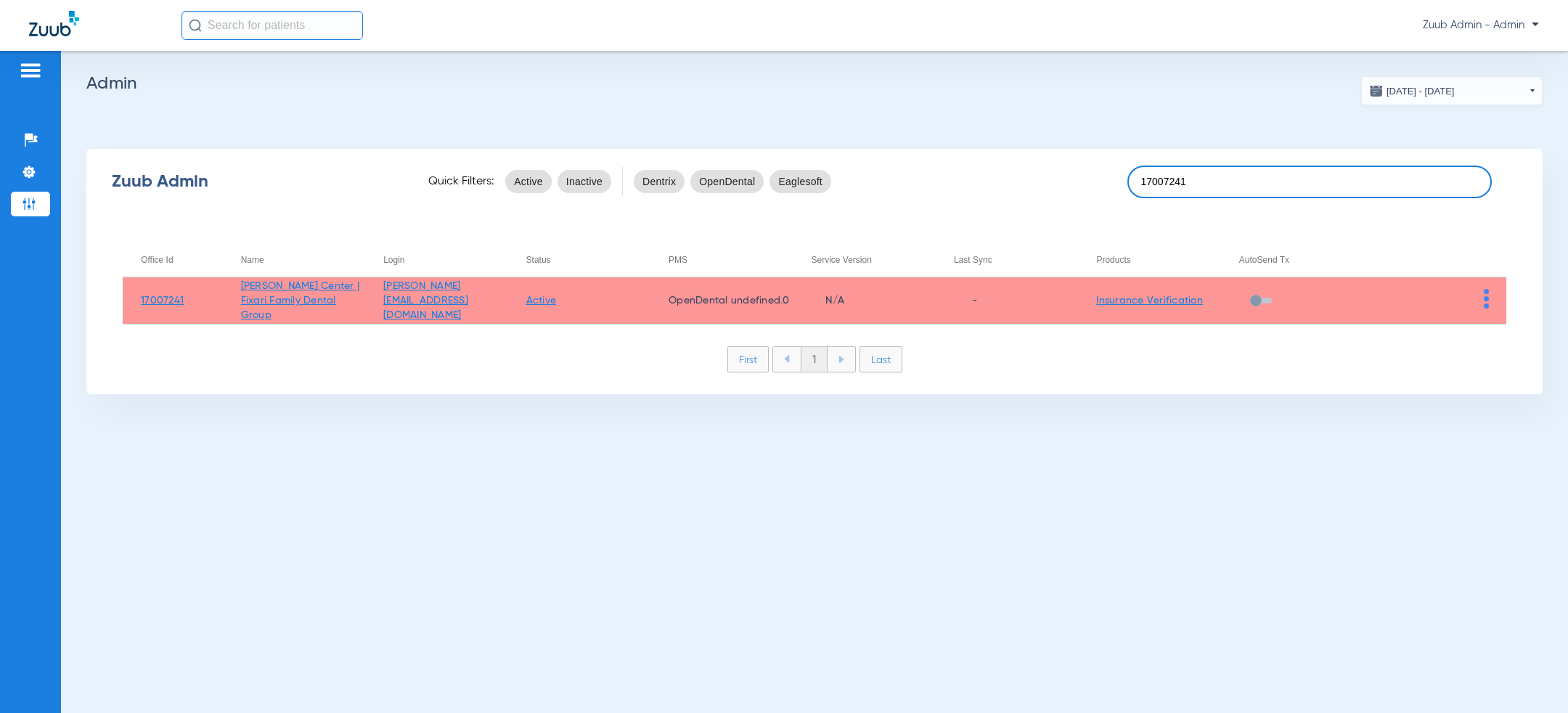
click at [1239, 185] on input "17007241" at bounding box center [1310, 182] width 364 height 32
paste input "0"
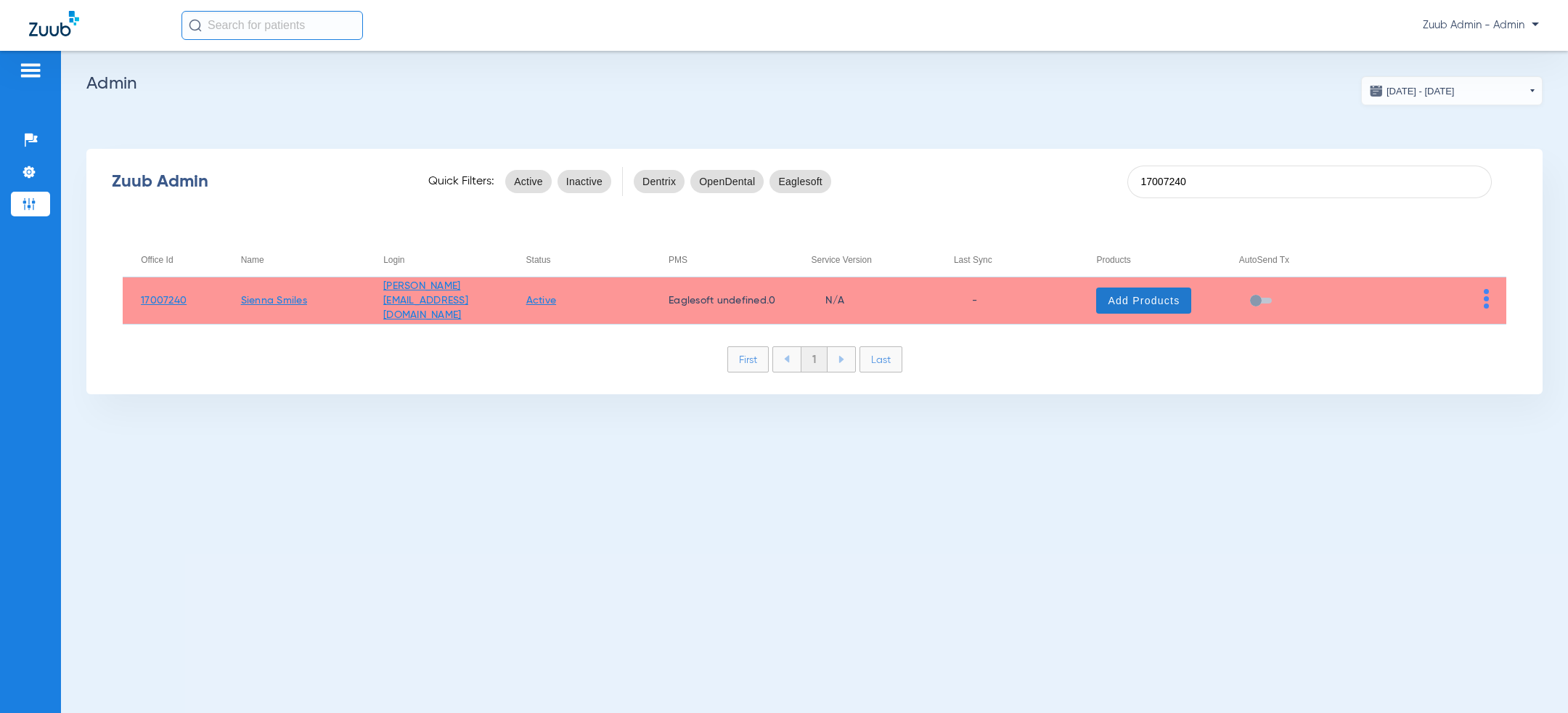
type input "17007240"
click at [1135, 298] on span "Add Products" at bounding box center [1144, 300] width 72 height 15
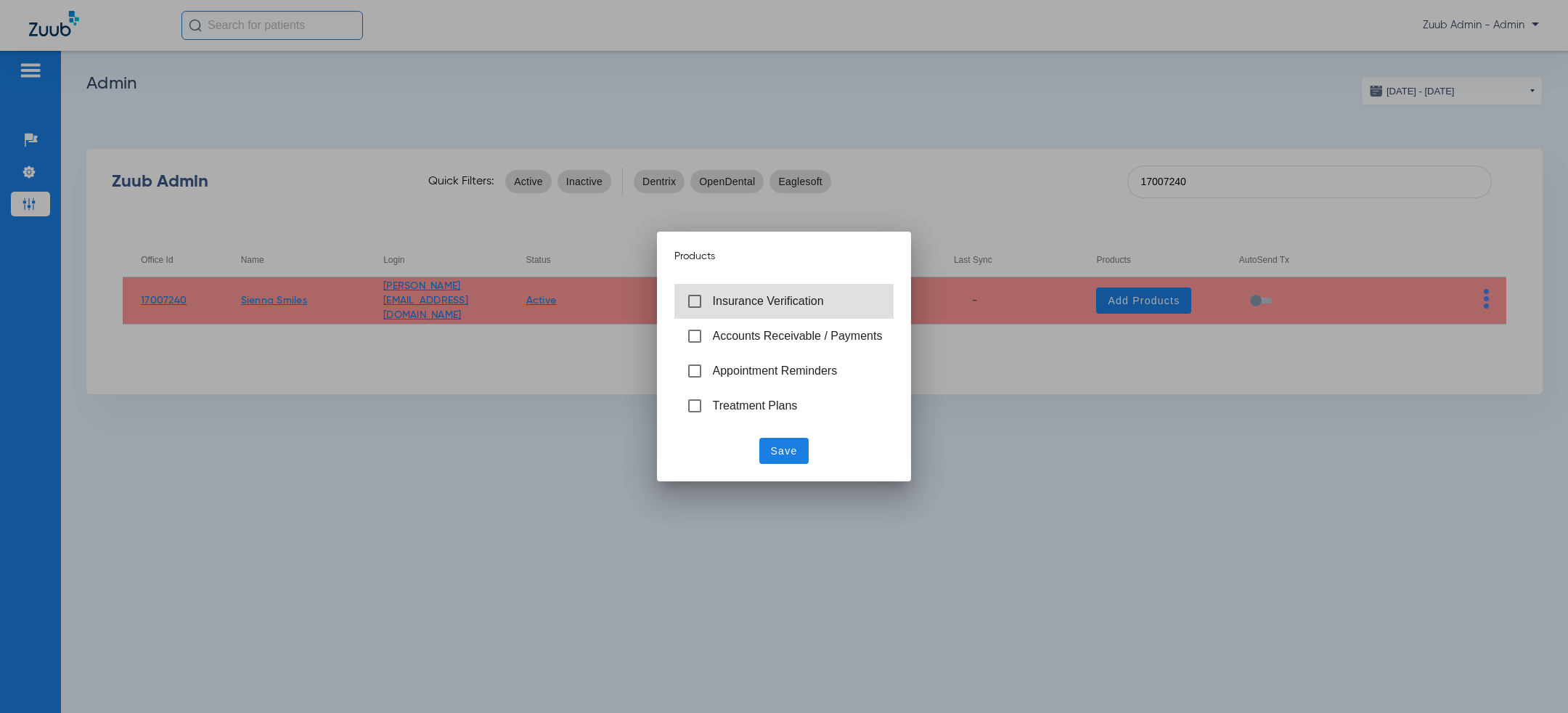
click at [723, 306] on span "Insurance Verification" at bounding box center [769, 301] width 111 height 12
click at [774, 449] on span "Save" at bounding box center [784, 451] width 27 height 15
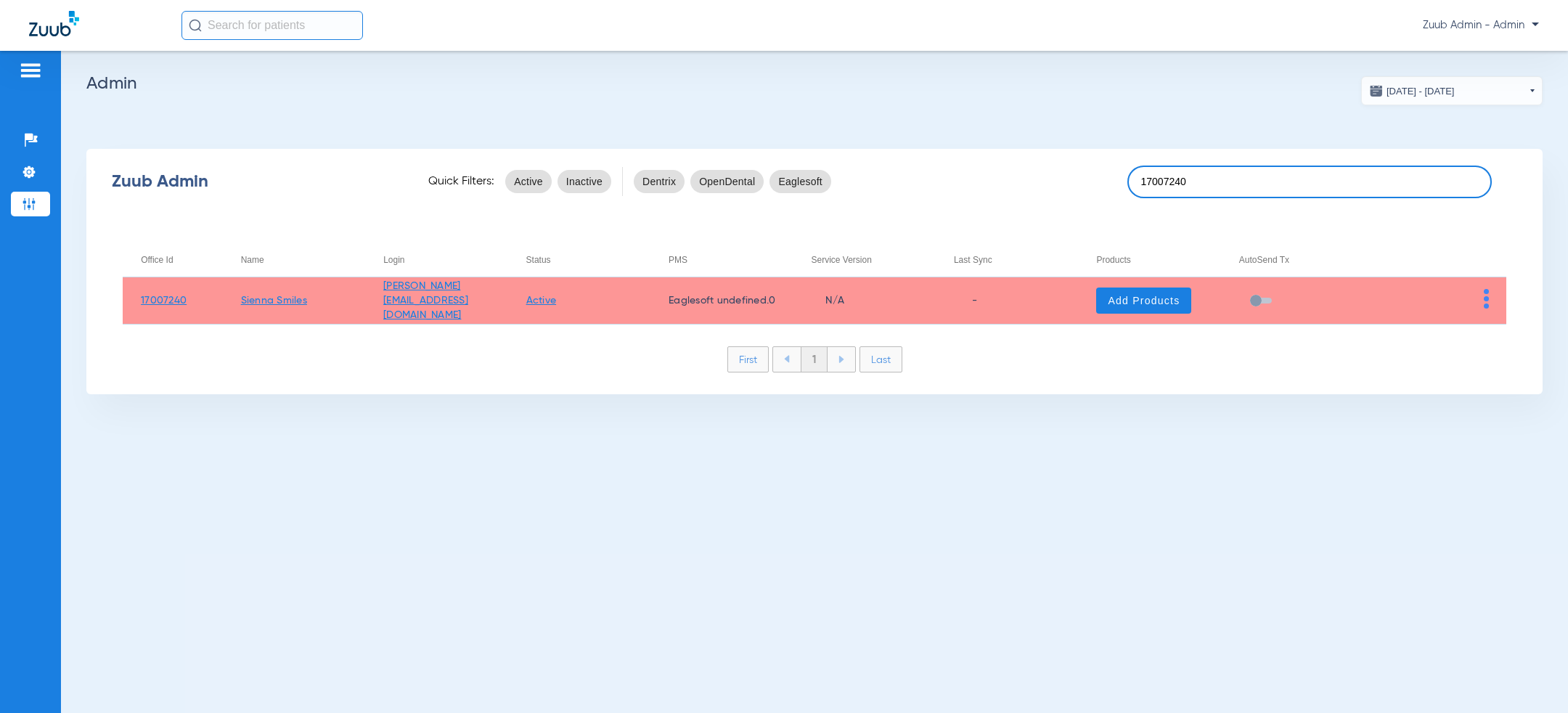
click at [1208, 176] on input "17007240" at bounding box center [1310, 182] width 364 height 32
click at [1123, 122] on app-admin-dashboard "07/13/2025 - 08/13/2025 Aug 2025 Su Mo Tu We Th Fr Sa 27 28 29 30 31 1 2 3 4 5 …" at bounding box center [814, 235] width 1456 height 318
click at [1147, 292] on span at bounding box center [1143, 300] width 95 height 35
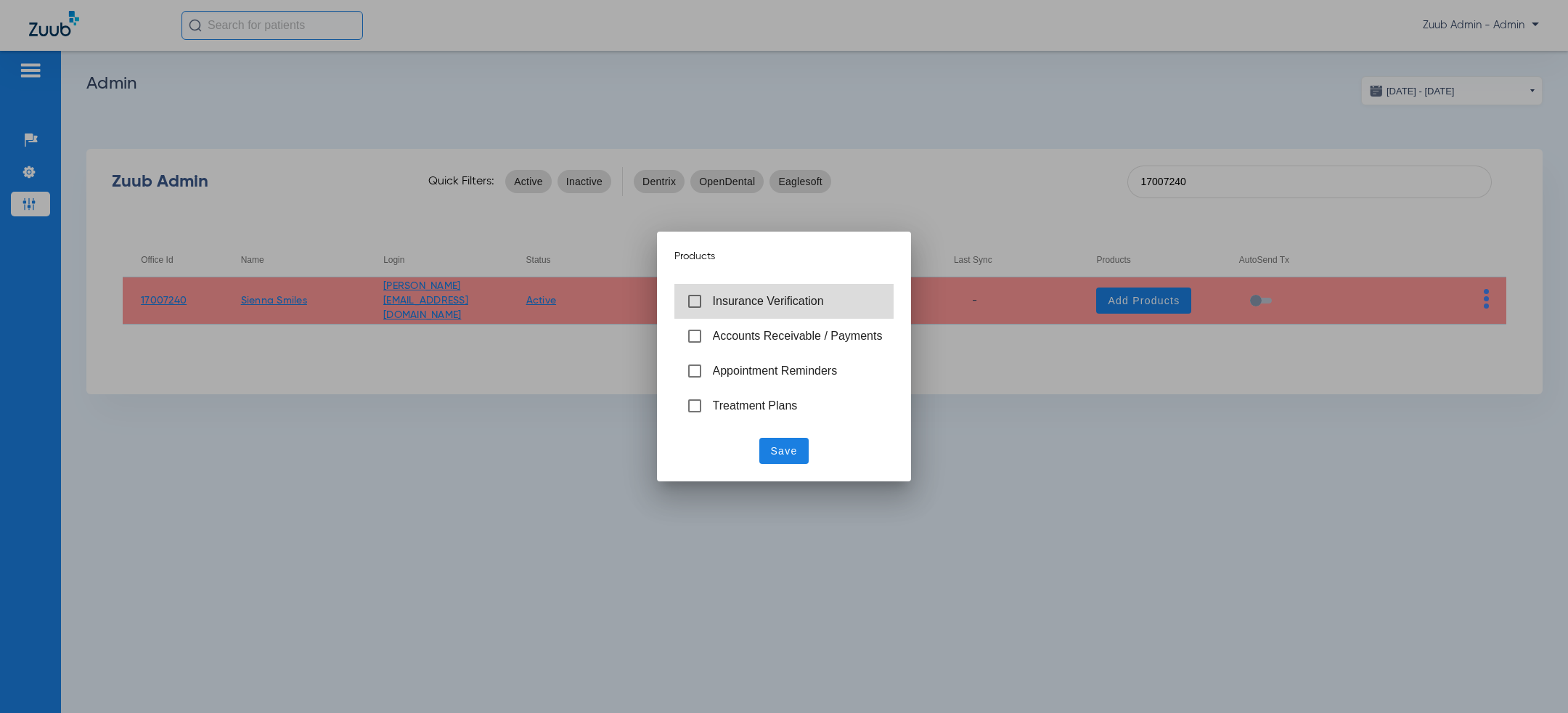
click at [784, 295] on span "Insurance Verification" at bounding box center [769, 301] width 111 height 12
click at [771, 454] on span "Save" at bounding box center [784, 451] width 27 height 15
